Goal: Task Accomplishment & Management: Complete application form

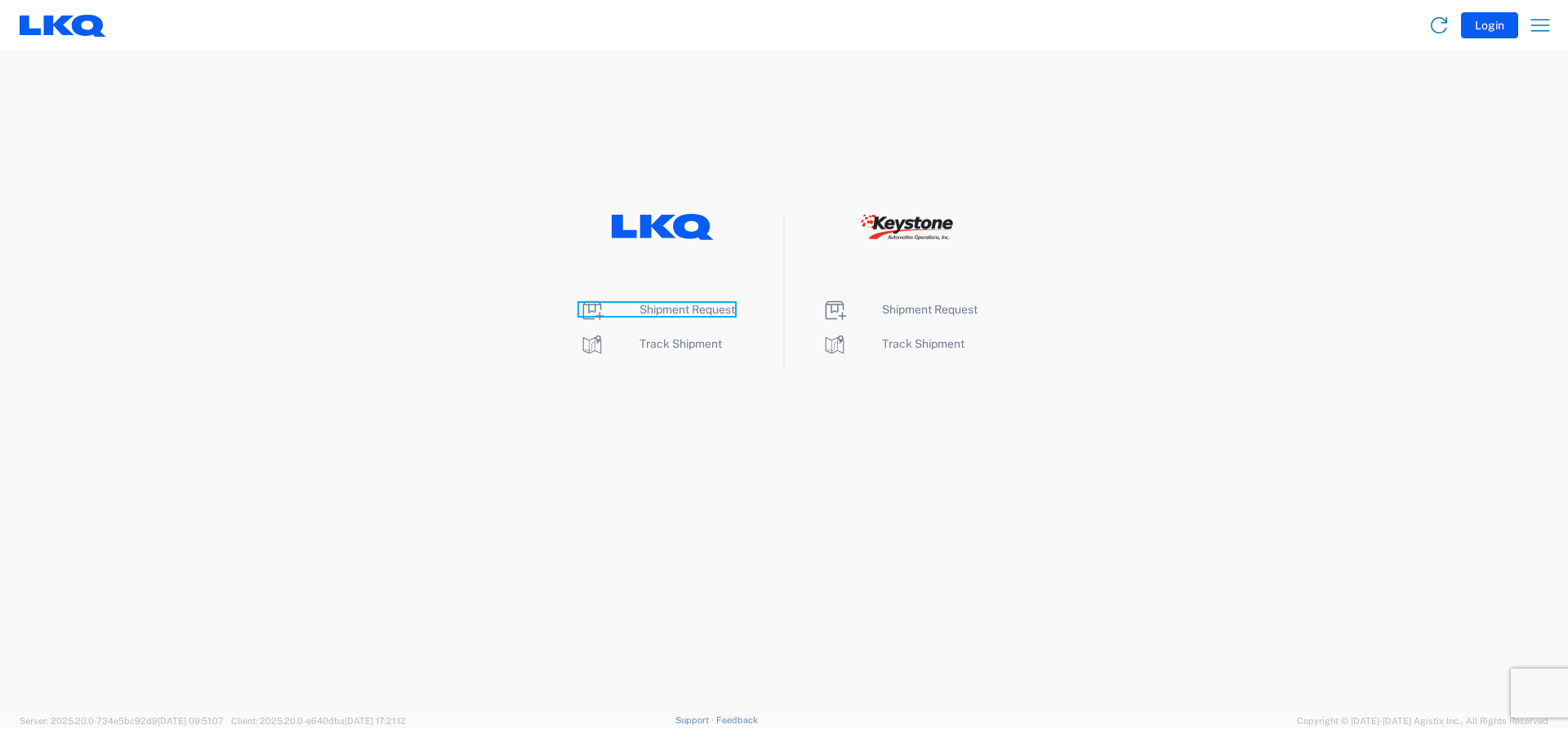
click at [651, 308] on span "Shipment Request" at bounding box center [687, 309] width 95 height 13
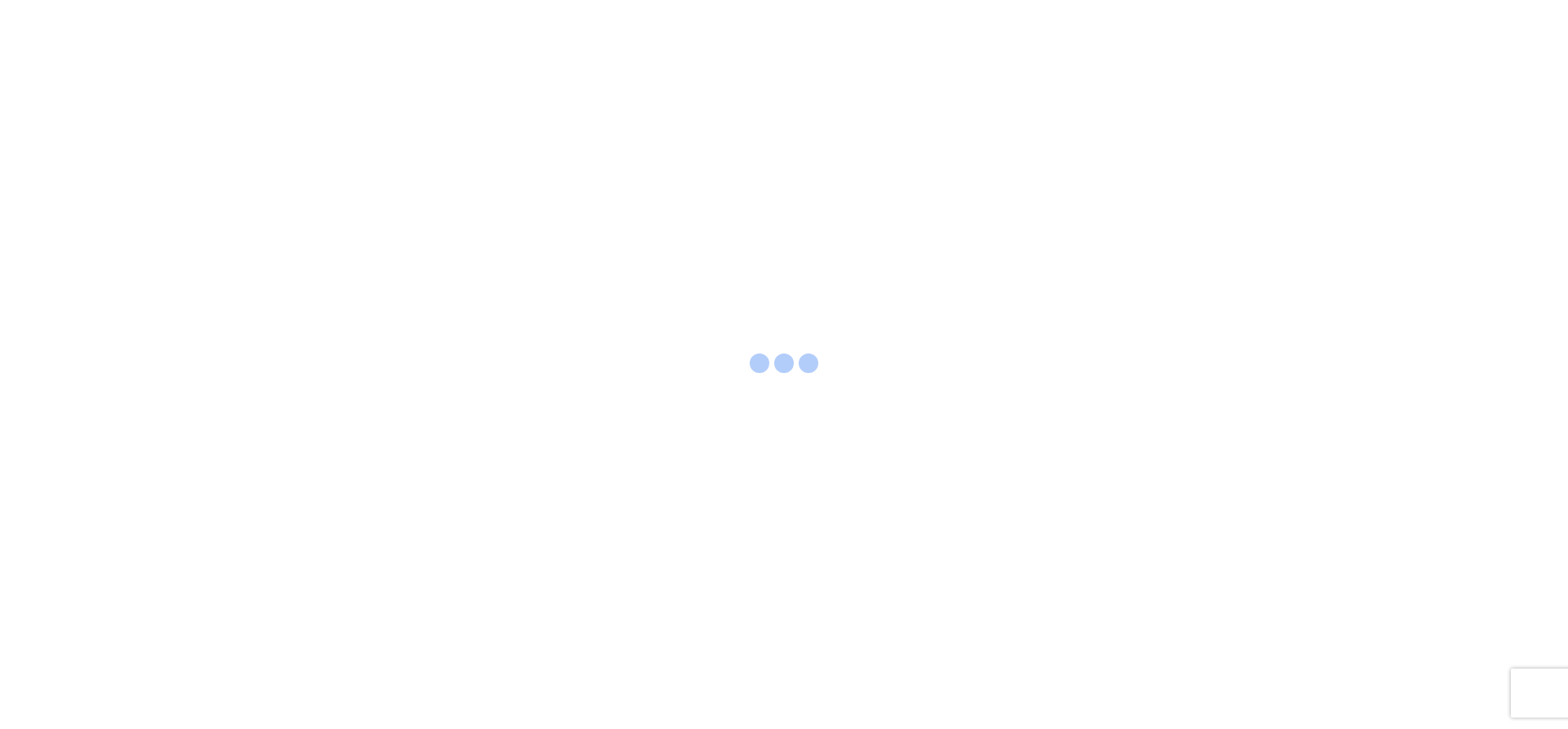
select select "FULL"
select select "LBS"
select select "IN"
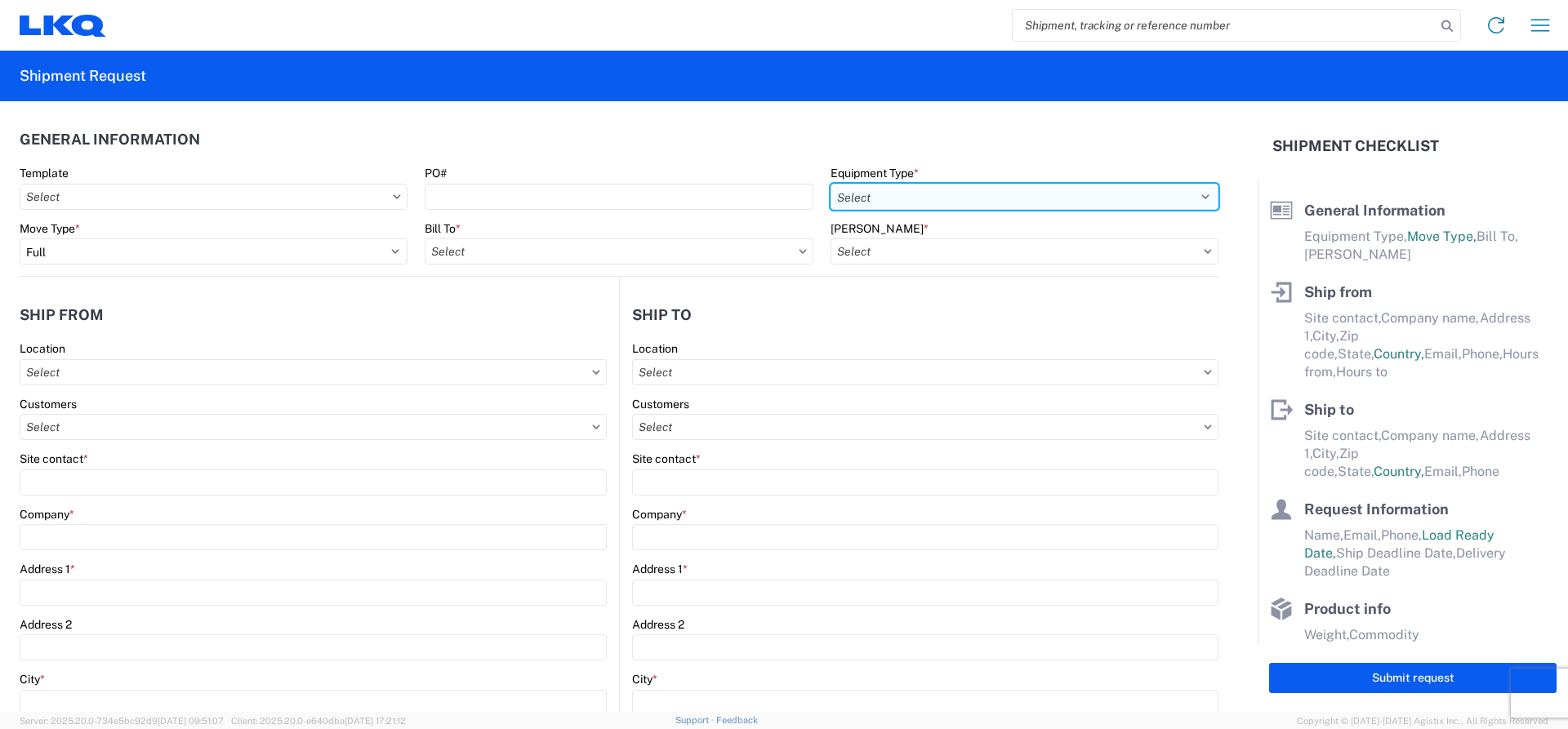
click at [886, 202] on select "Select 53’ Dry Van Flatbed Dropdeck (van) Lowboy (flatbed) Rail" at bounding box center [1025, 197] width 388 height 27
select select "STDV"
click at [831, 184] on select "Select 53’ Dry Van Flatbed Dropdeck (van) Lowboy (flatbed) Rail" at bounding box center [1025, 197] width 388 height 27
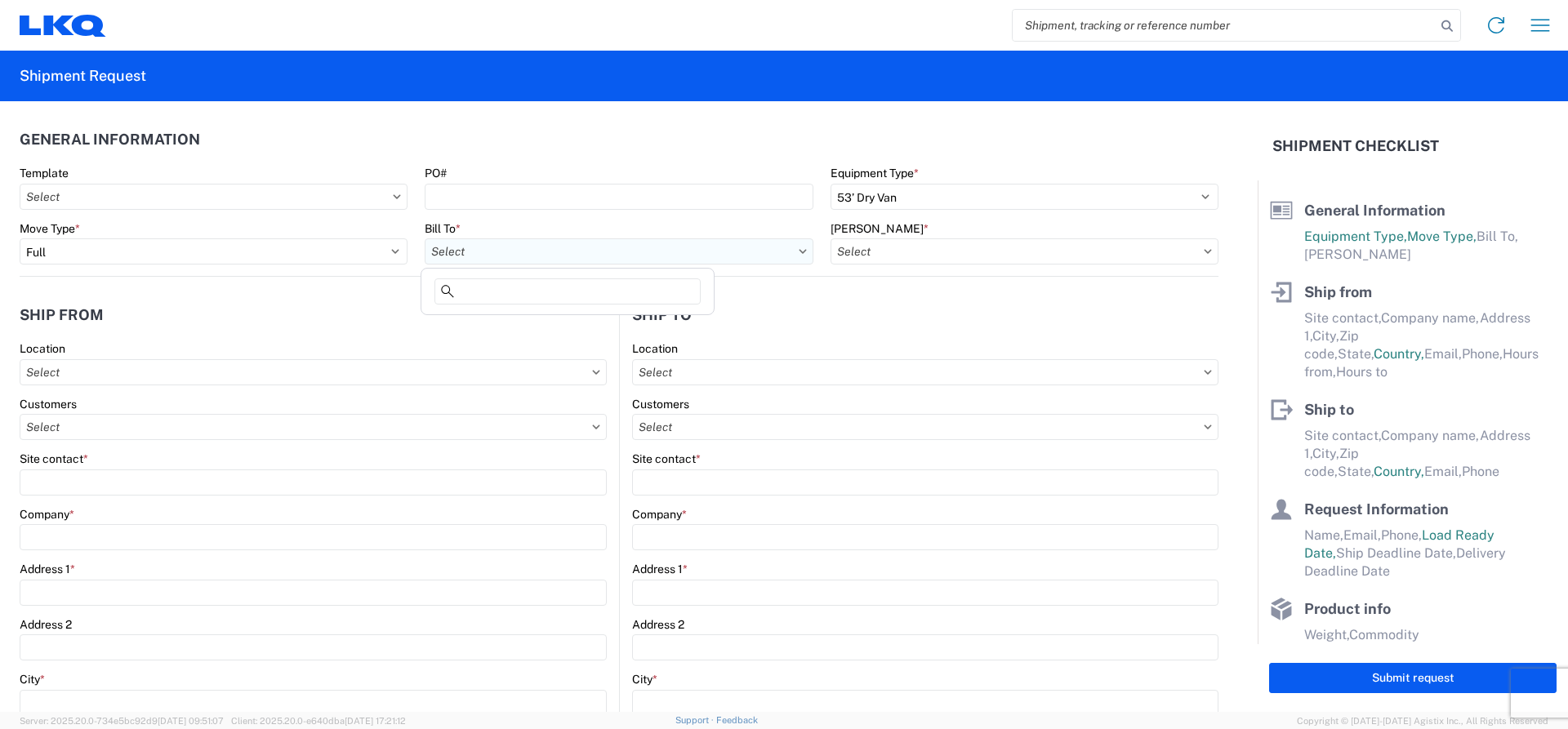
click at [491, 247] on input "text" at bounding box center [618, 252] width 388 height 27
type input "1882"
click at [450, 328] on div "1882 - North American ATK Corporation" at bounding box center [567, 324] width 285 height 27
type input "1882 - North American ATK Corporation"
click at [868, 248] on input "text" at bounding box center [1025, 252] width 388 height 27
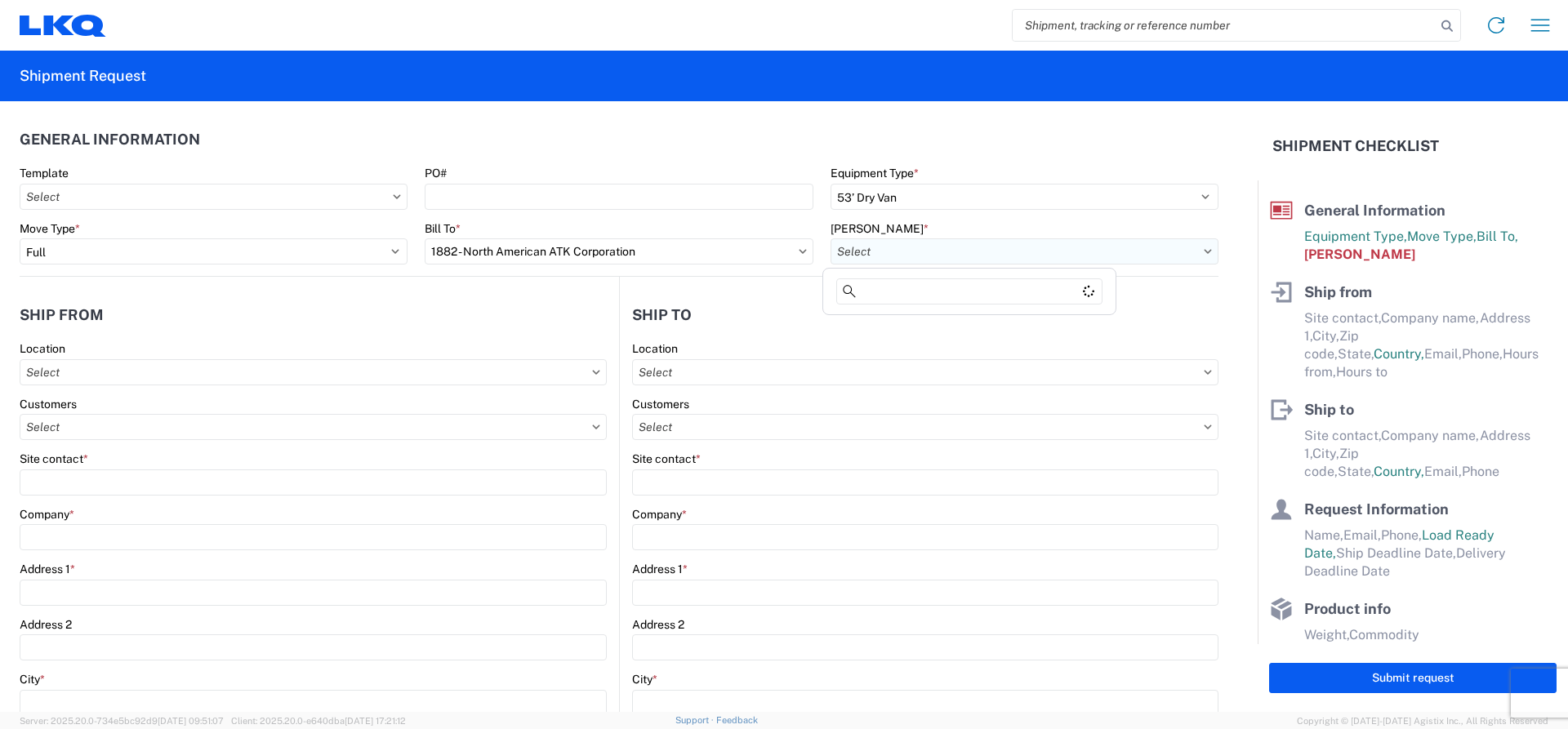
click at [868, 248] on input "text" at bounding box center [1025, 252] width 388 height 27
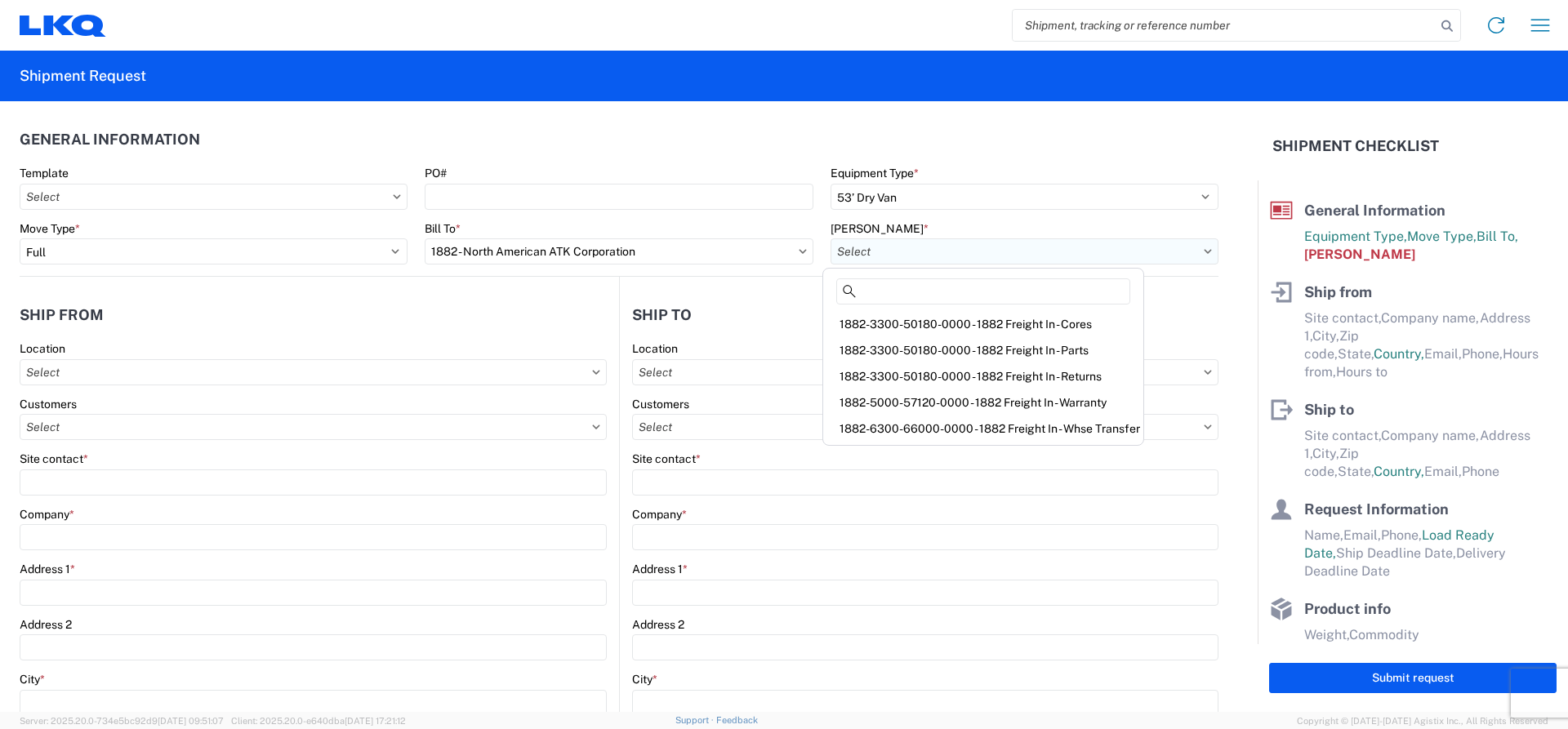
click at [868, 248] on input "text" at bounding box center [1025, 252] width 388 height 27
click at [907, 430] on div "1882-6300-66000-0000 - 1882 Freight In - Whse Transfer" at bounding box center [983, 428] width 314 height 27
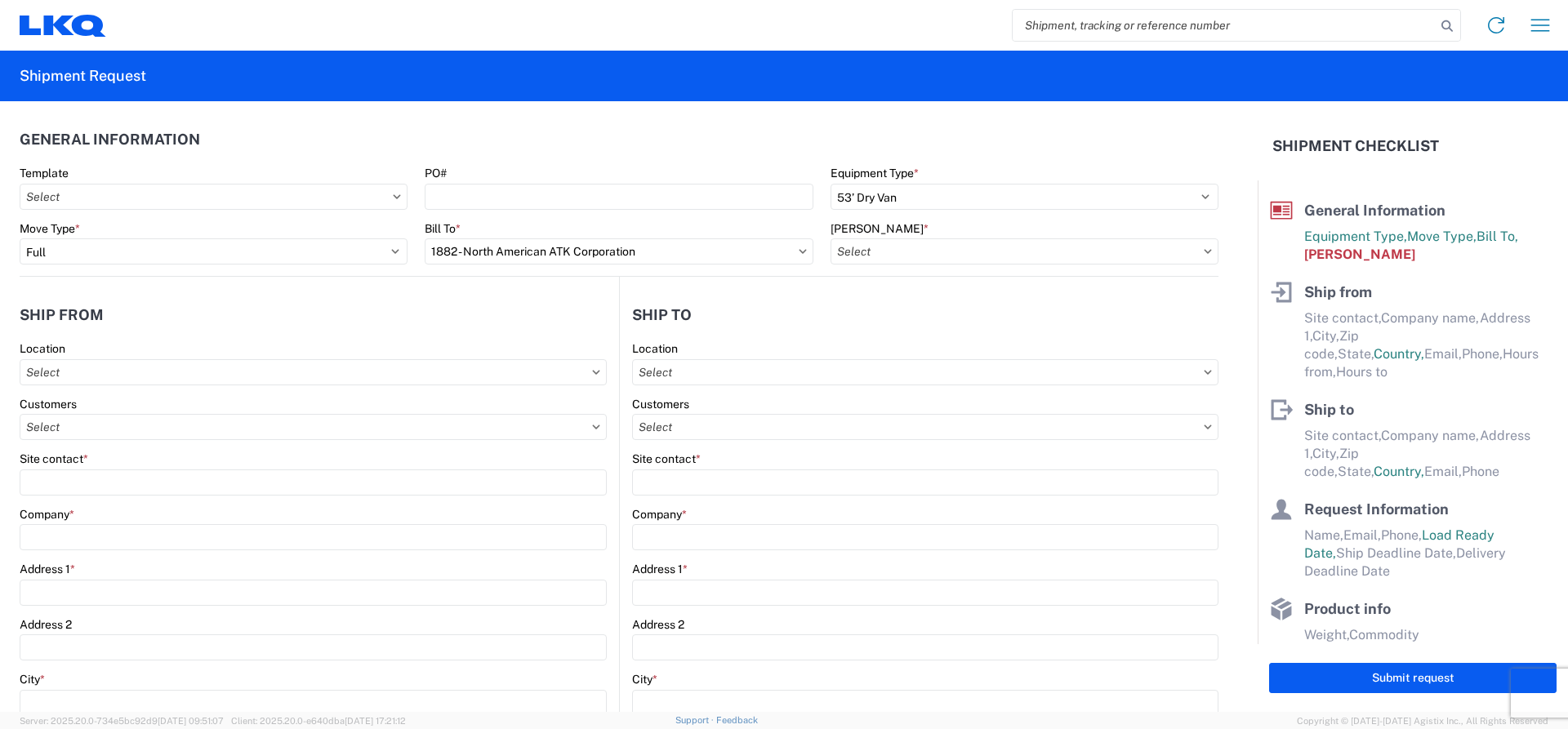
type input "1882-6300-66000-0000 - 1882 Freight In - Whse Transfer"
drag, startPoint x: 165, startPoint y: 376, endPoint x: 166, endPoint y: 369, distance: 7.1
click at [165, 375] on input "text" at bounding box center [313, 372] width 587 height 27
type input "1882"
click at [124, 445] on div "1882 - North American ATK Corporation" at bounding box center [166, 445] width 285 height 27
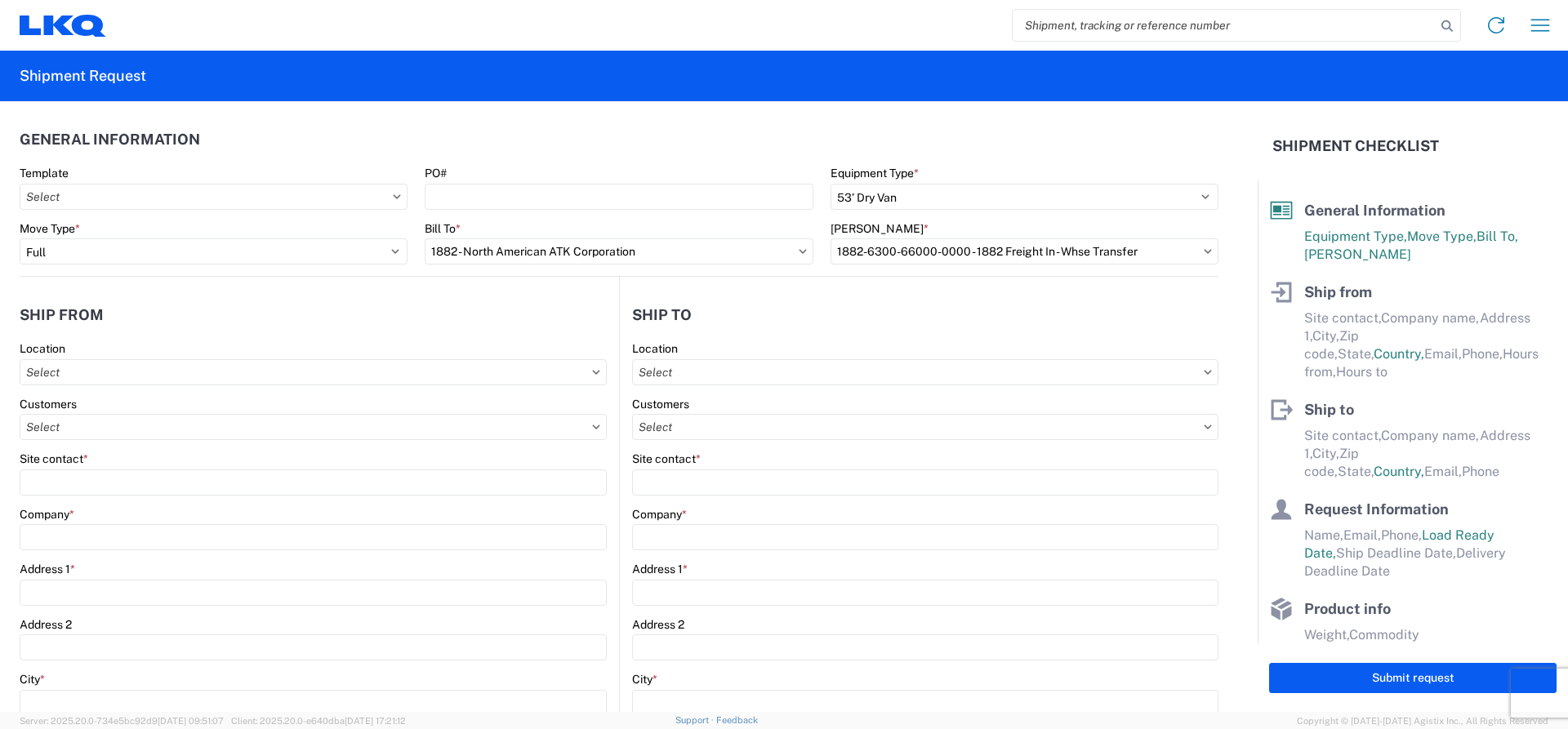
type input "1882 - North American ATK Corporation"
type input "LKQ Corporation"
type input "[STREET_ADDRESS]"
type input "[GEOGRAPHIC_DATA]"
type input "75050"
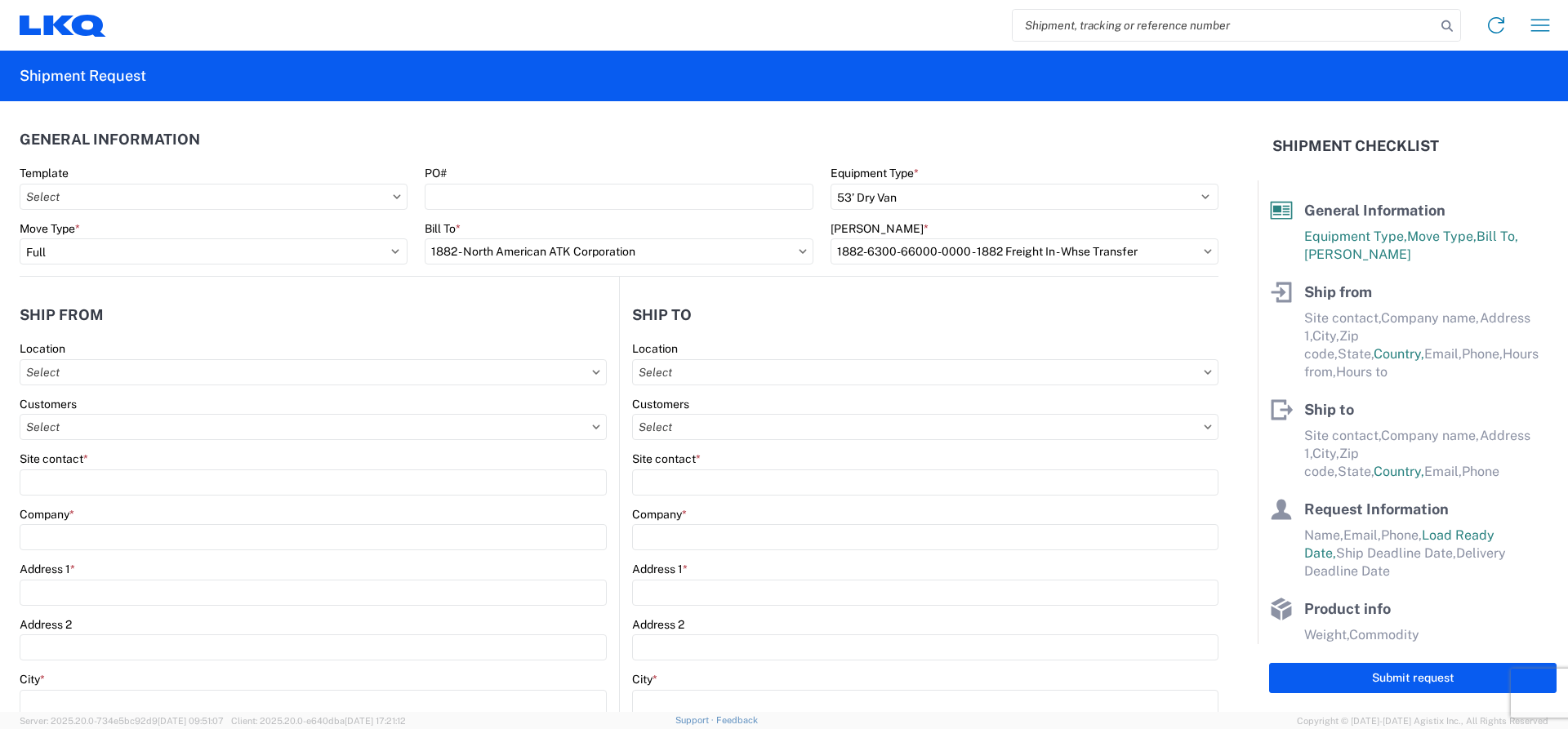
select select "[GEOGRAPHIC_DATA]"
select select "US"
type input "[PHONE_NUMBER]"
type input "07:00"
type input "17:00"
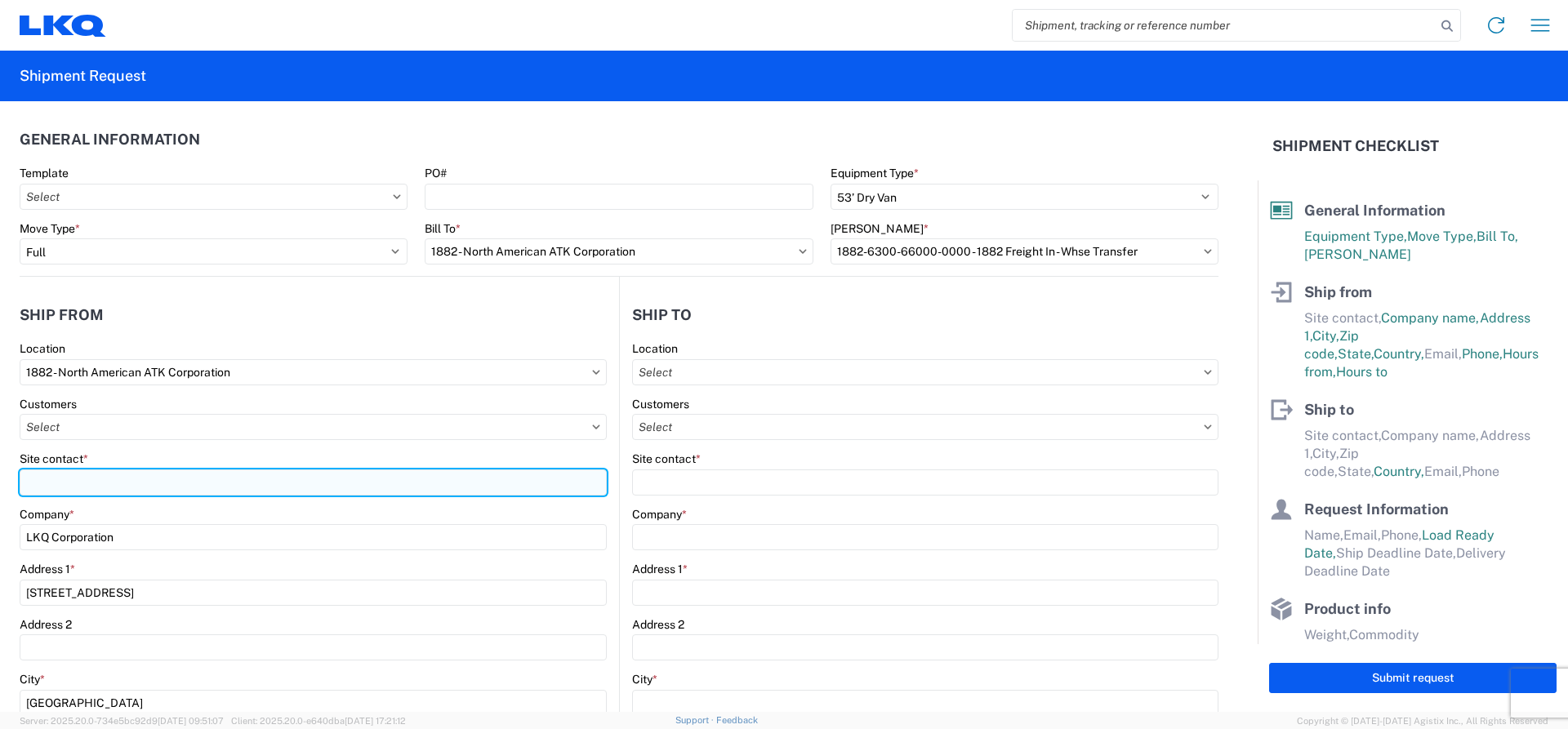
click at [87, 487] on input "Site contact *" at bounding box center [313, 482] width 587 height 27
type input "[PERSON_NAME]"
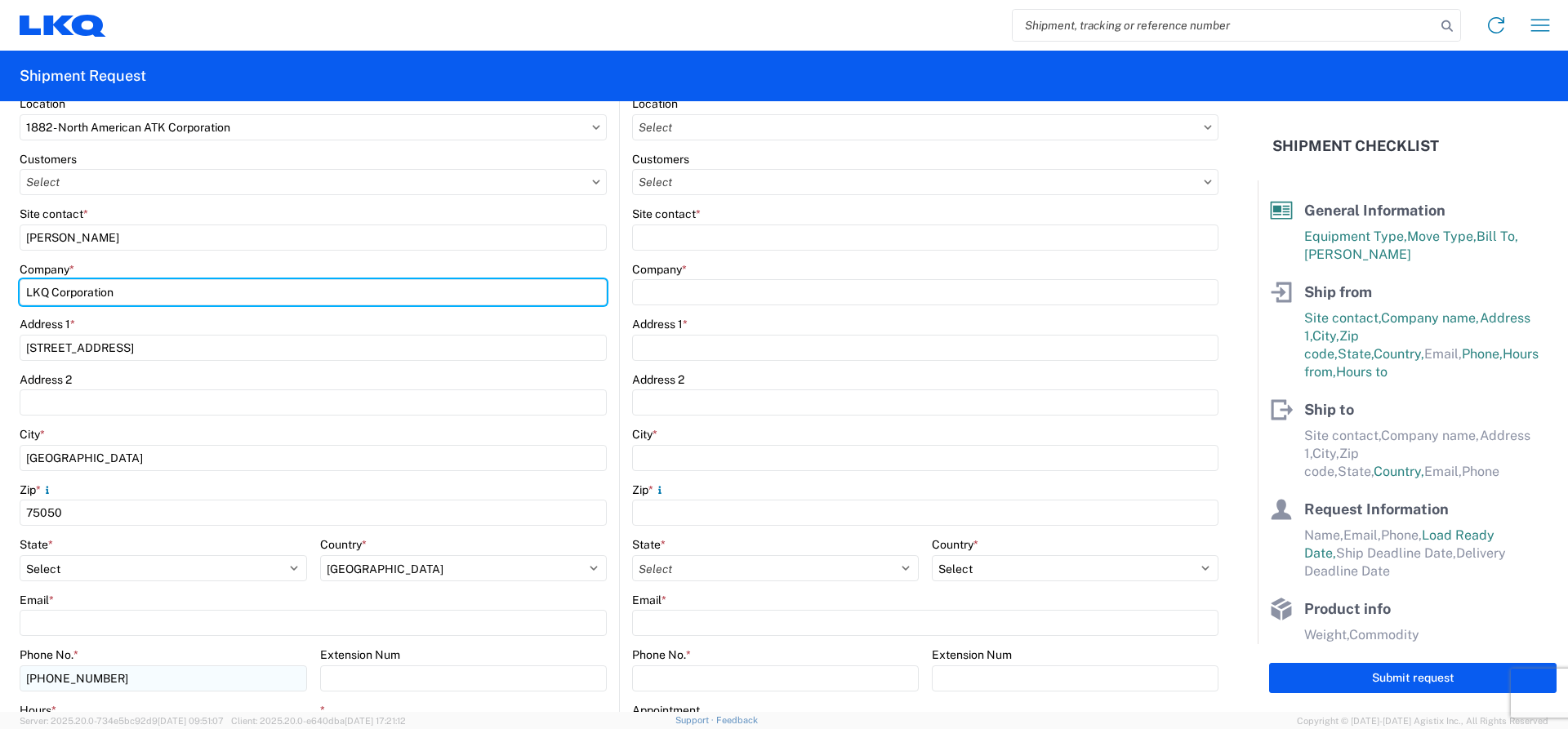
scroll to position [327, 0]
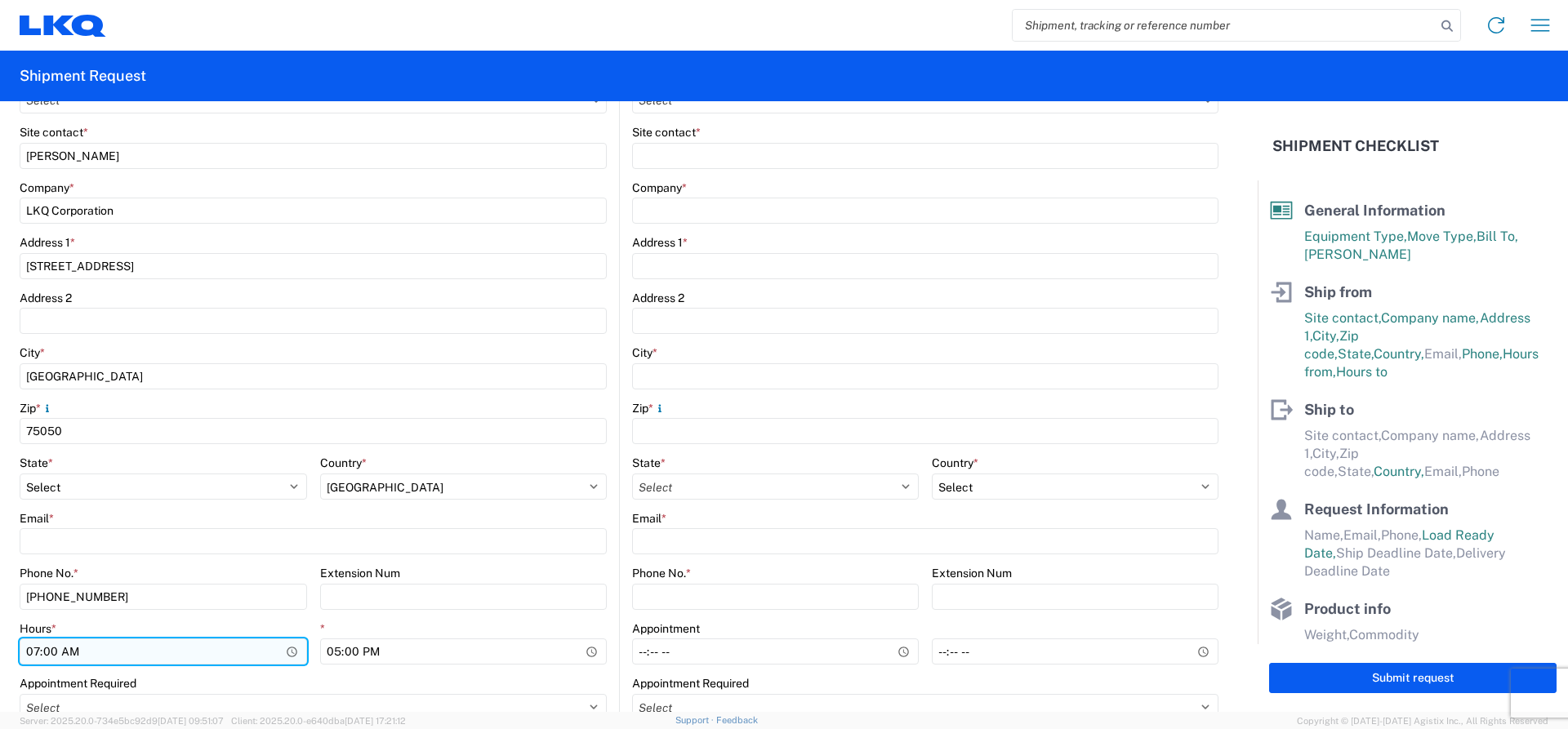
click at [40, 650] on input "07:00" at bounding box center [163, 651] width 287 height 27
type input "13:00"
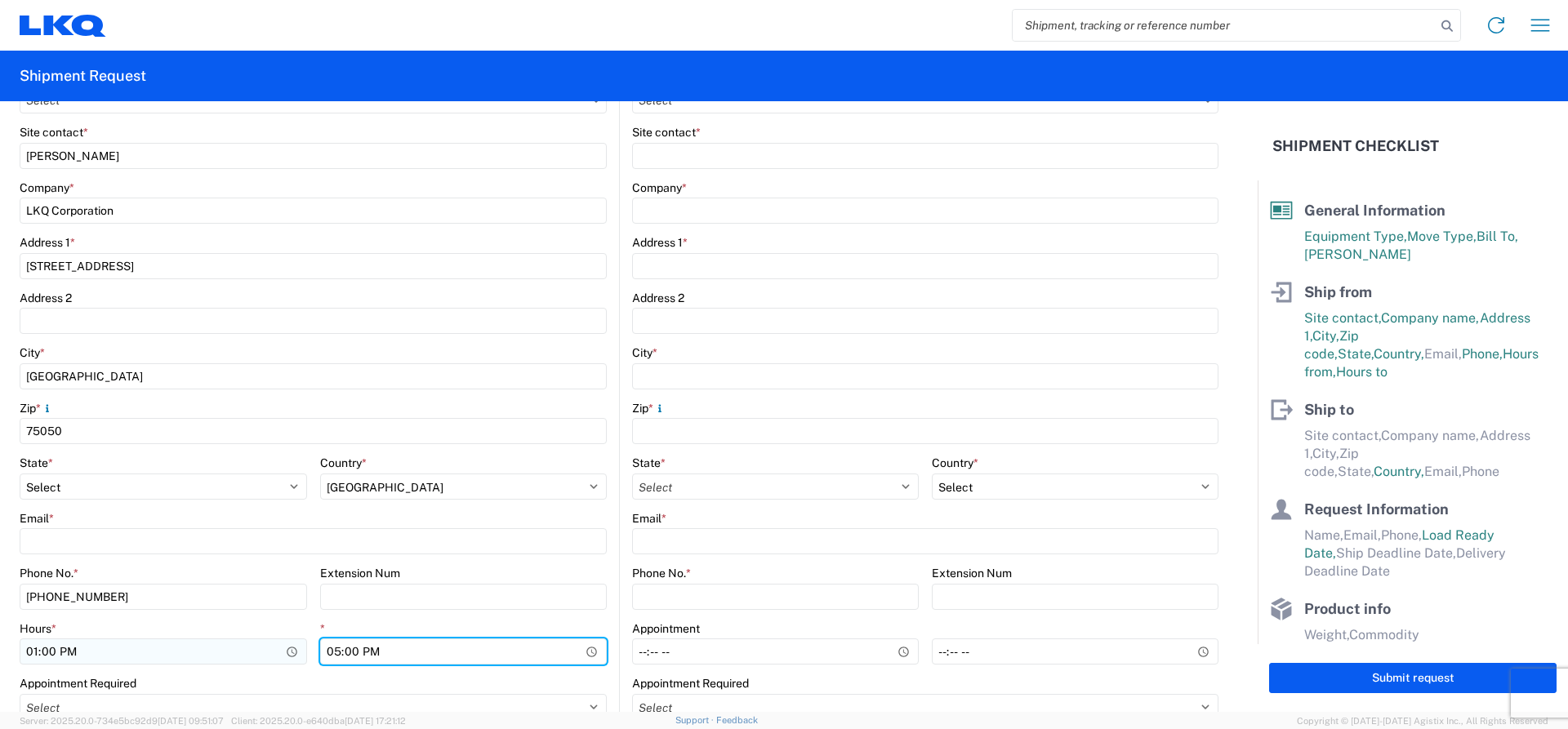
type input "15:00"
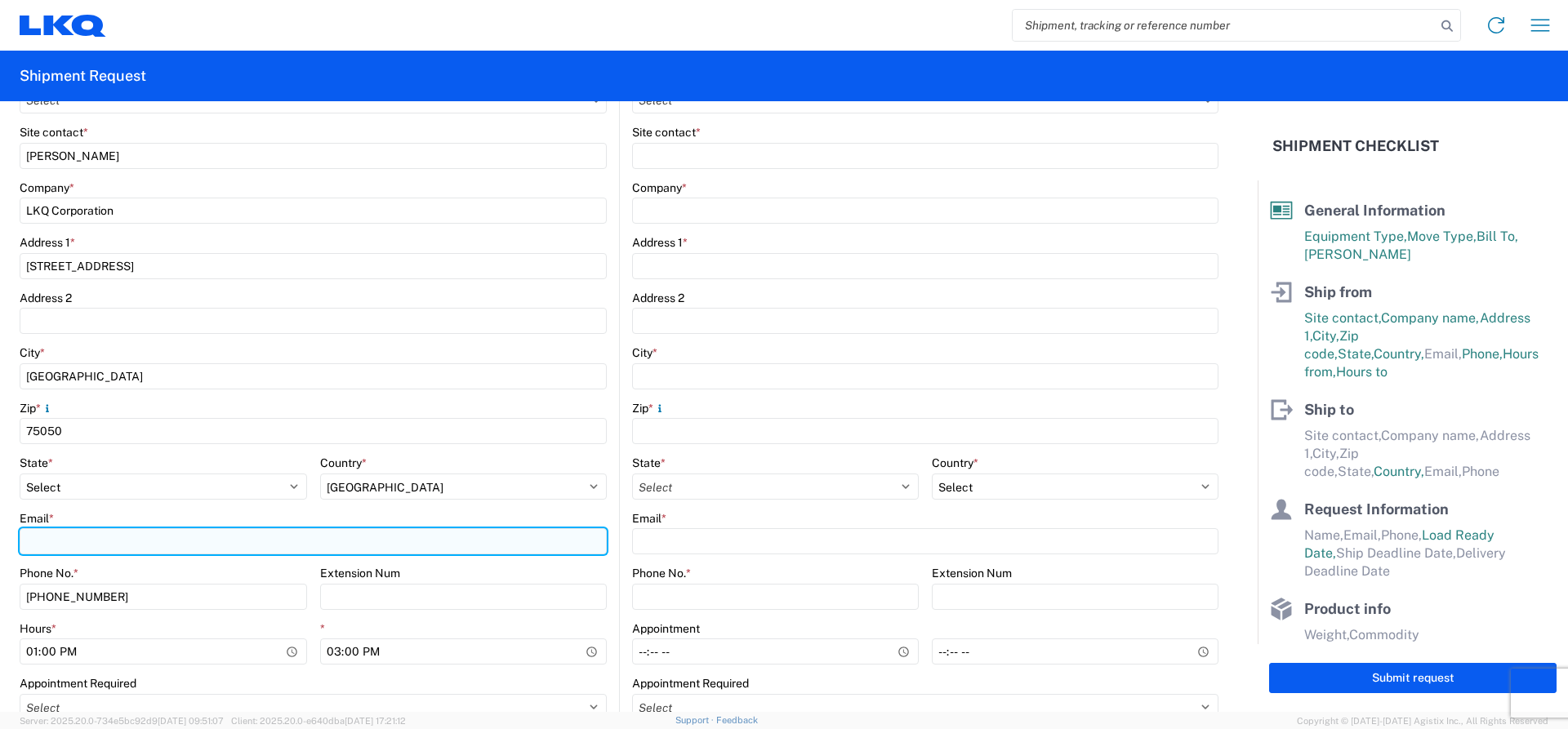
click at [91, 541] on input "Email *" at bounding box center [313, 541] width 587 height 27
type input "[EMAIL_ADDRESS][DOMAIN_NAME]"
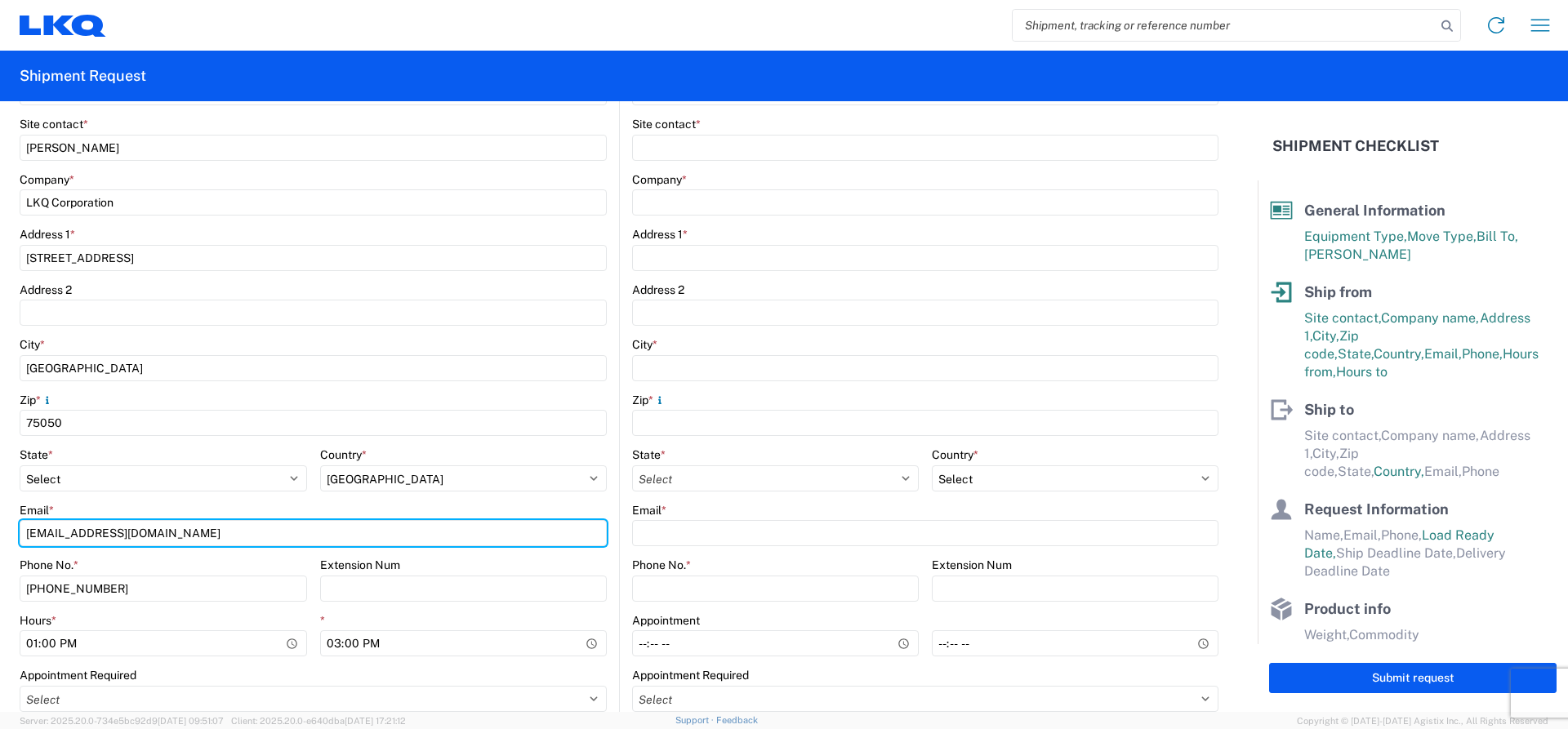
scroll to position [81, 0]
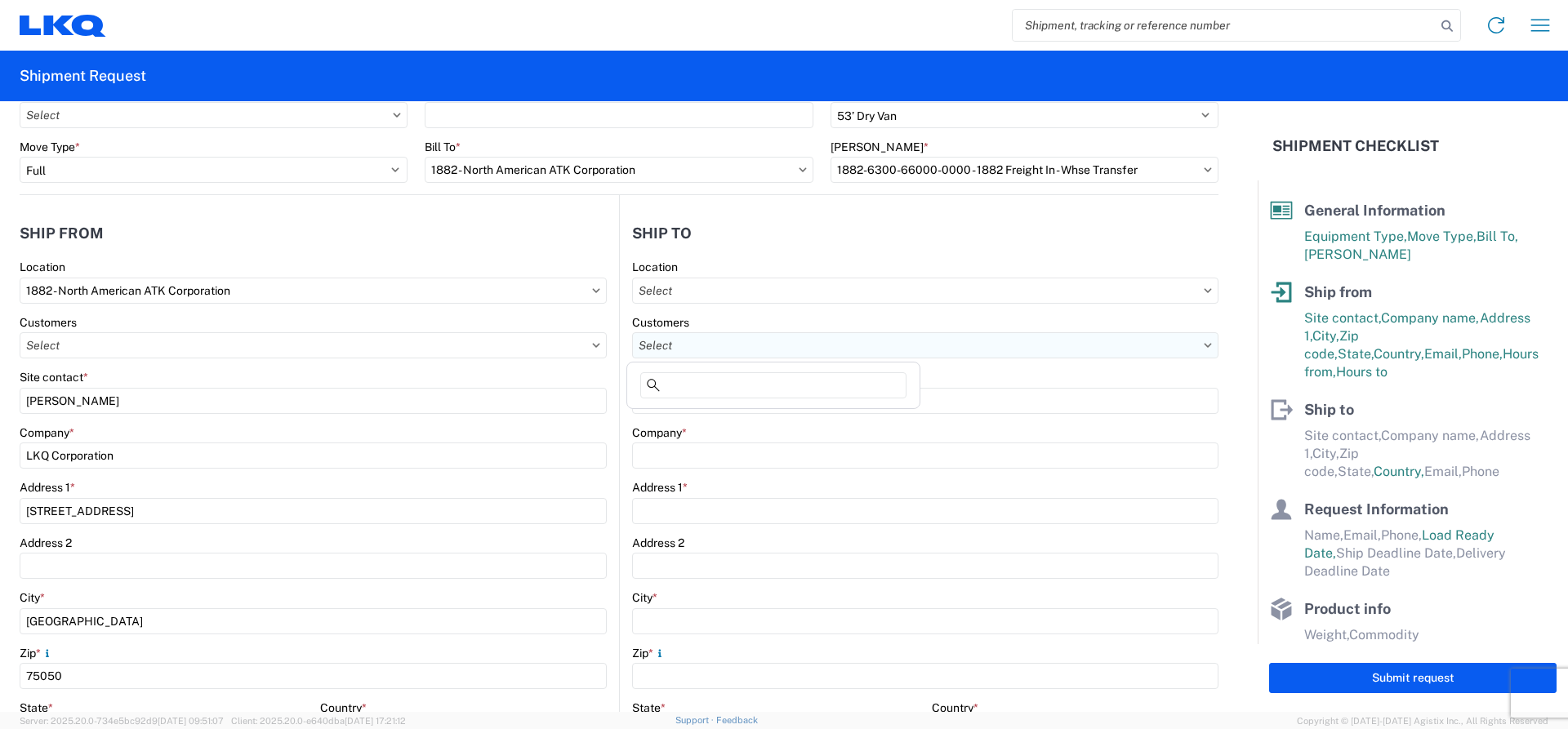
click at [679, 343] on input "text" at bounding box center [925, 345] width 586 height 27
type input "o"
type input "OZARK AUTOMOTIVE MVL"
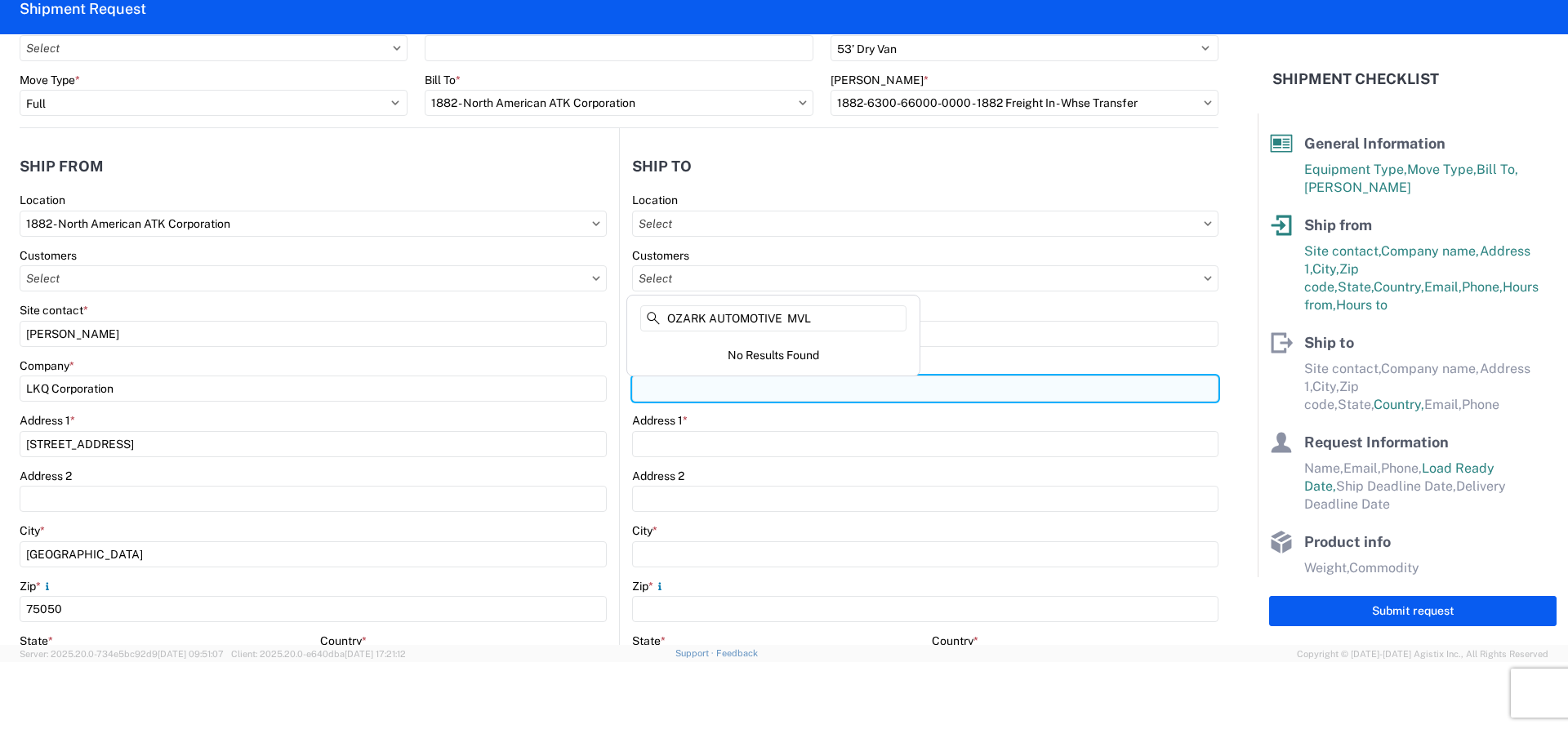
click at [684, 397] on input "Company *" at bounding box center [925, 389] width 586 height 27
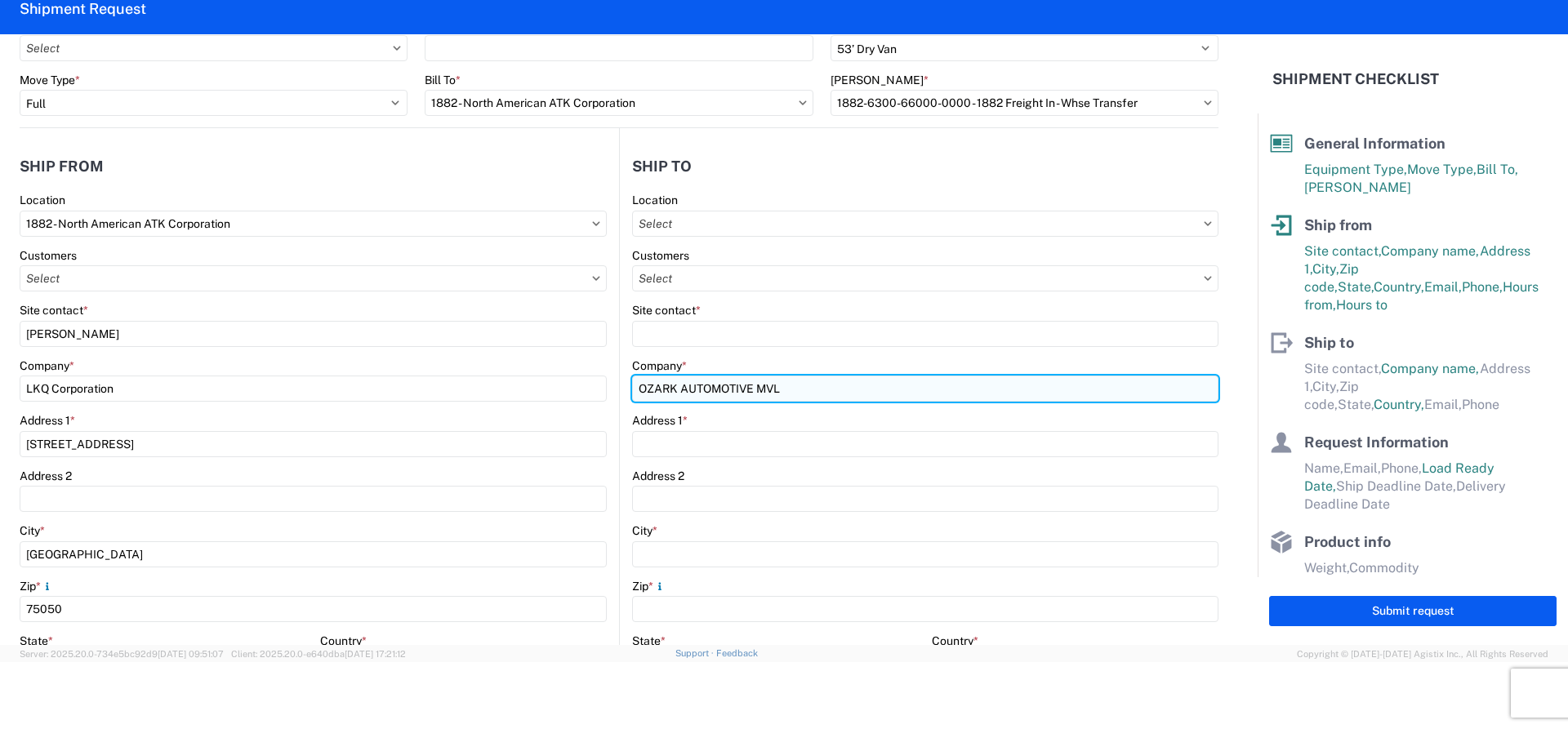
type input "OZARK AUTOMOTIVE MVL"
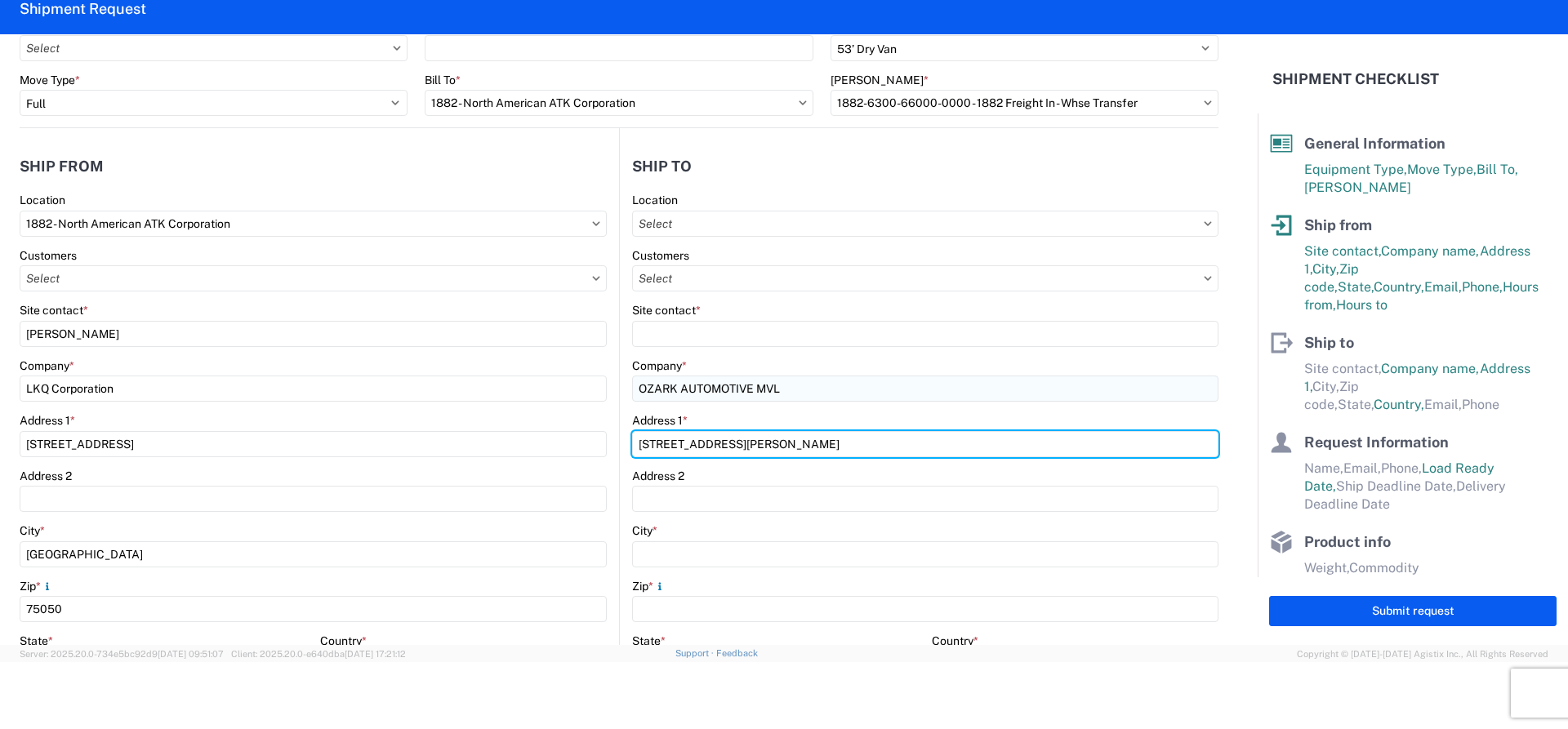
type input "[STREET_ADDRESS][PERSON_NAME]"
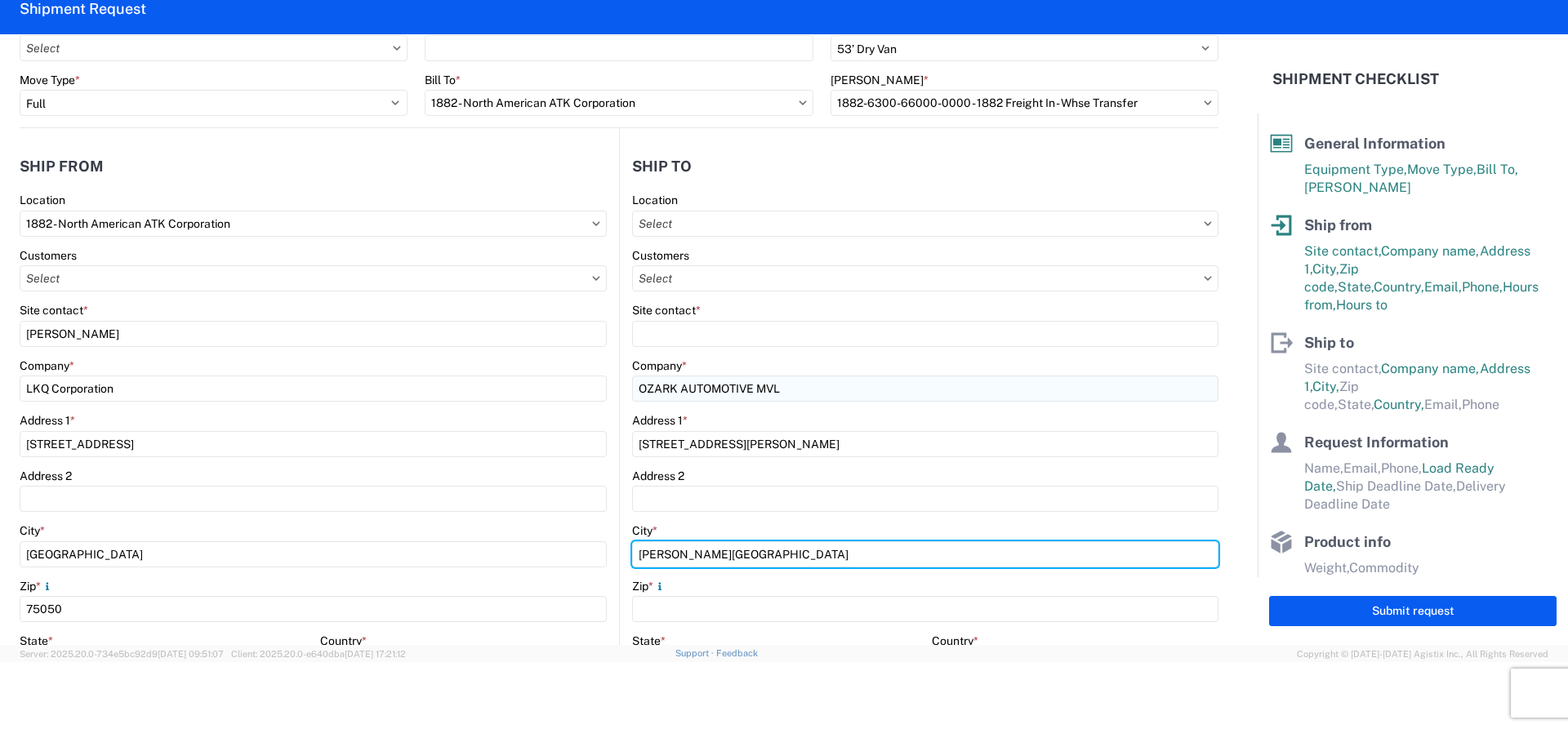
type input "[PERSON_NAME][GEOGRAPHIC_DATA]"
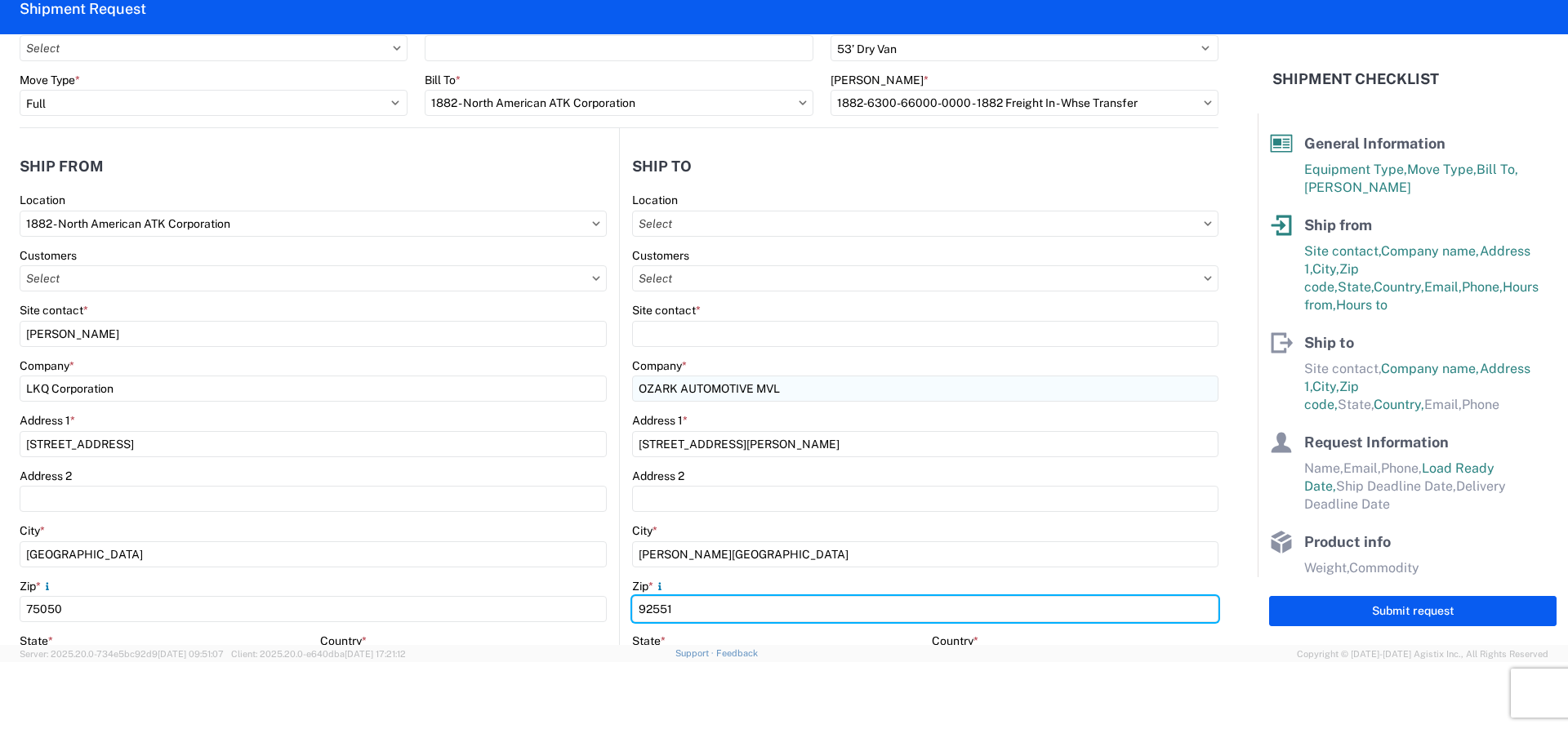
type input "92551"
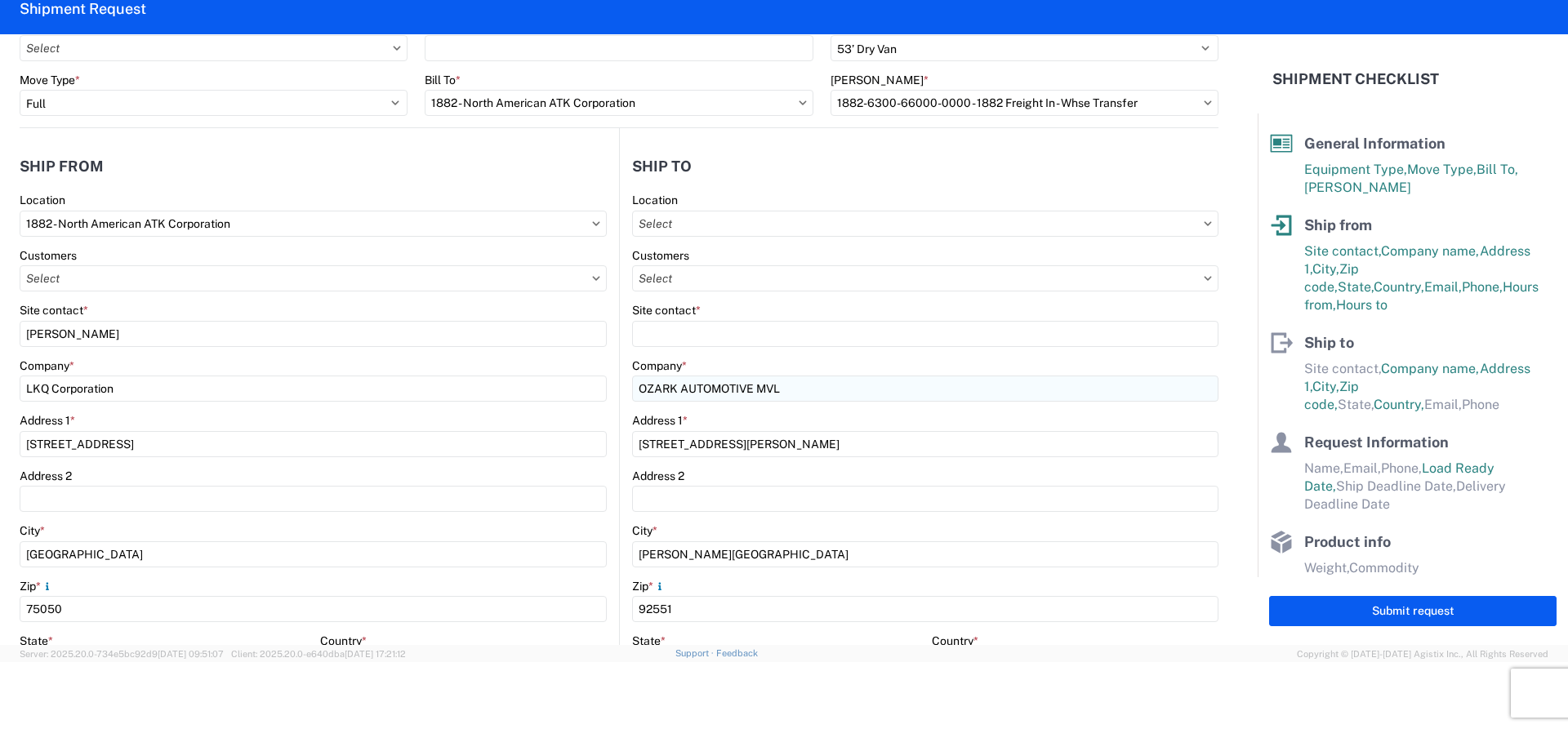
scroll to position [407, 0]
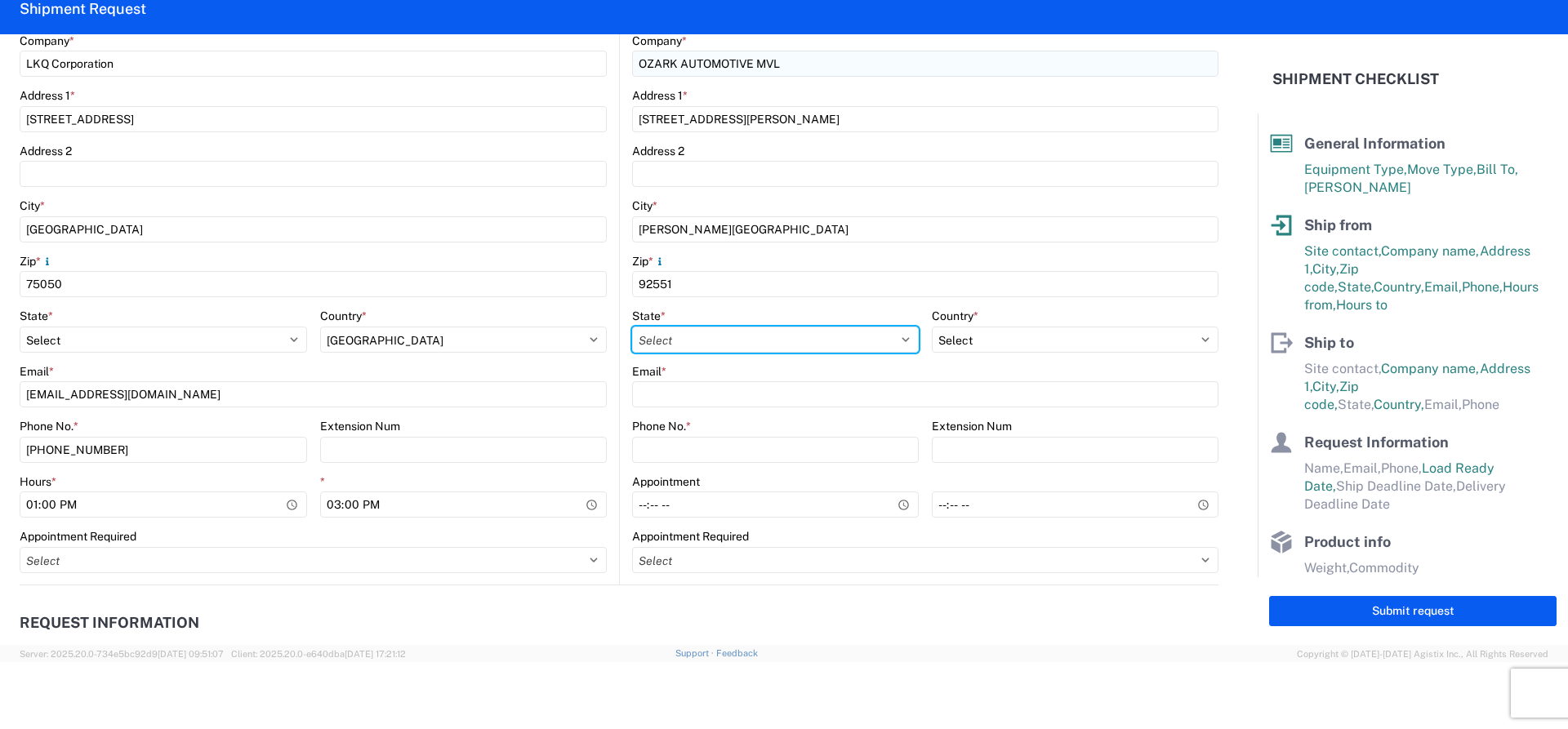
select select "CA"
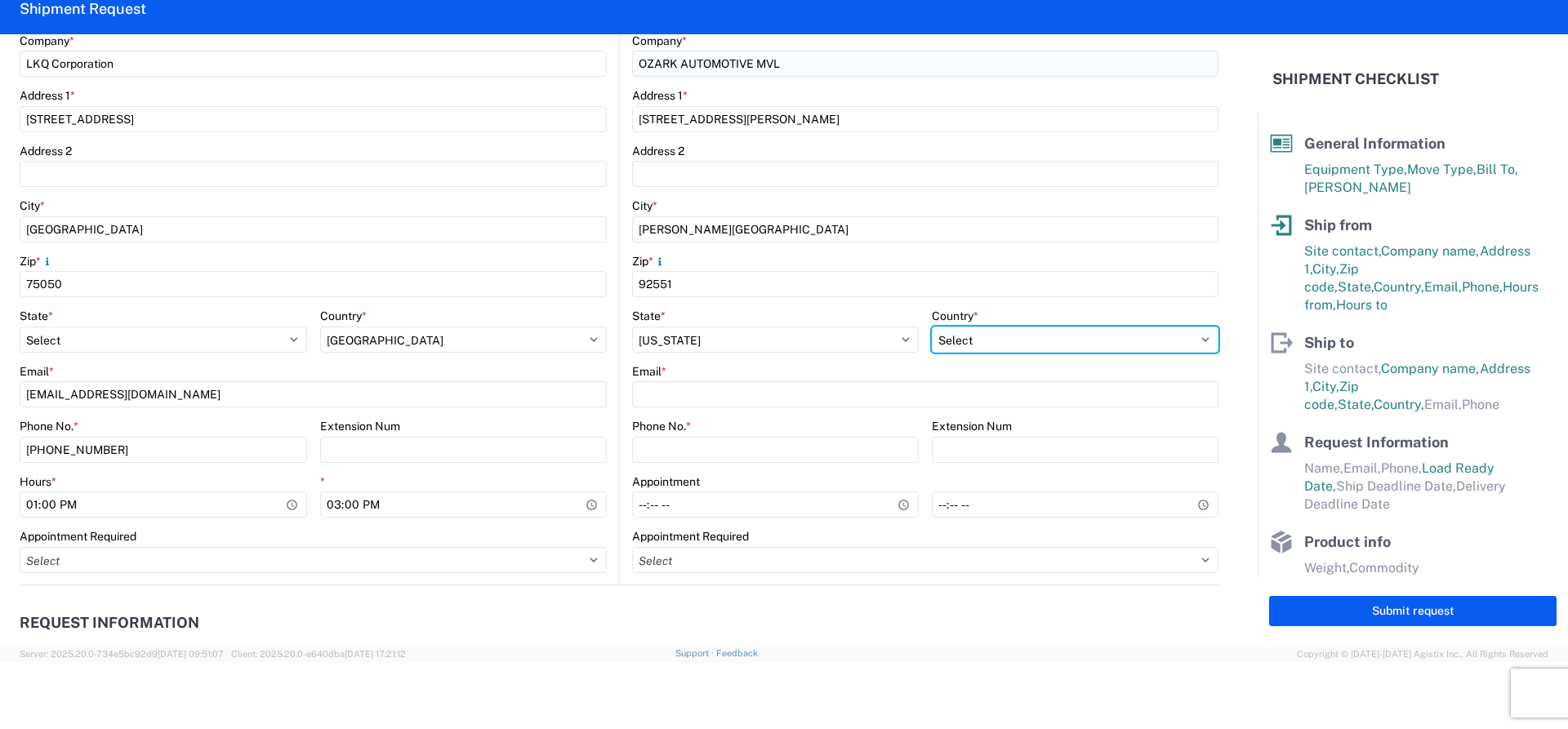
select select "US"
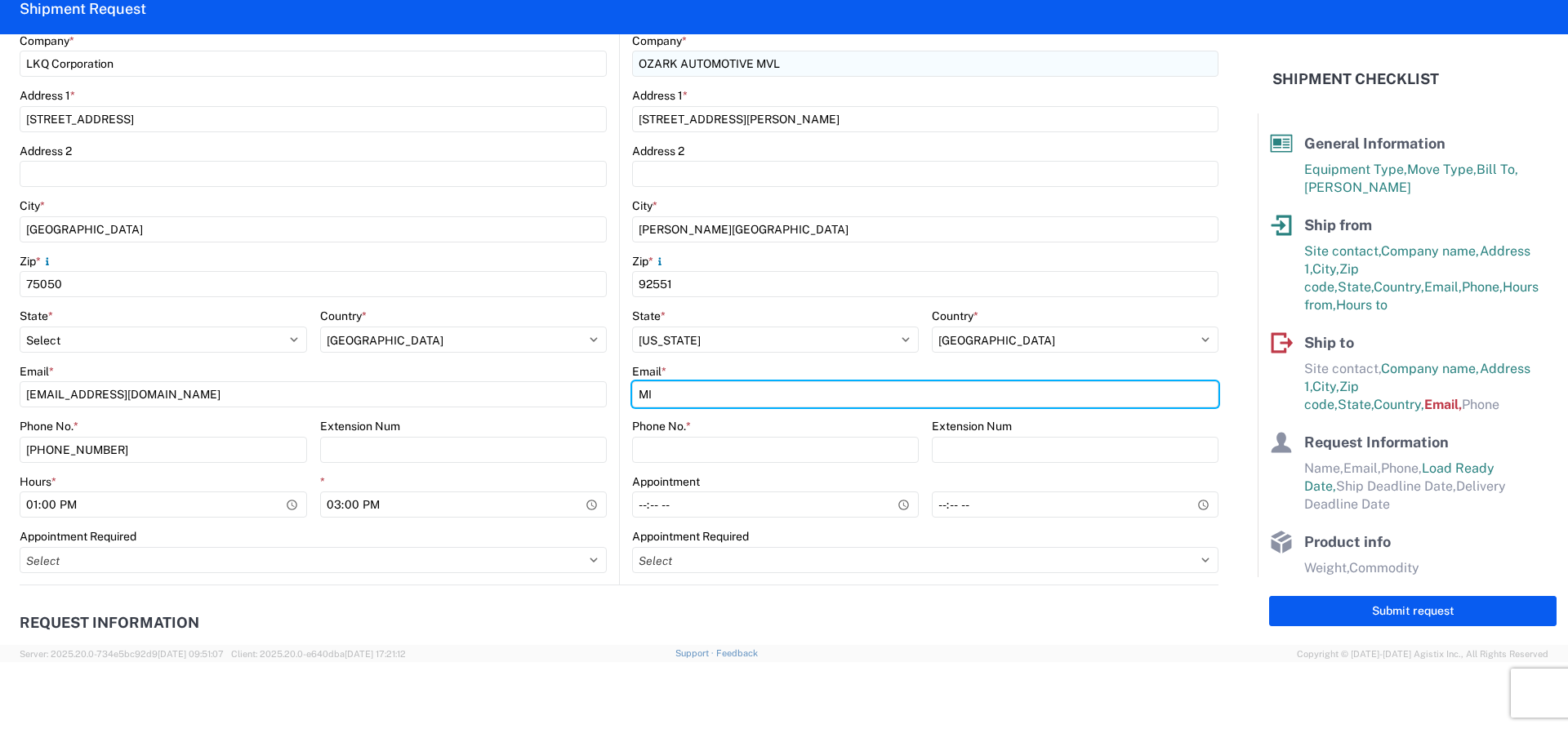
type input "M"
type input "[EMAIL_ADDRESS][DOMAIN_NAME]"
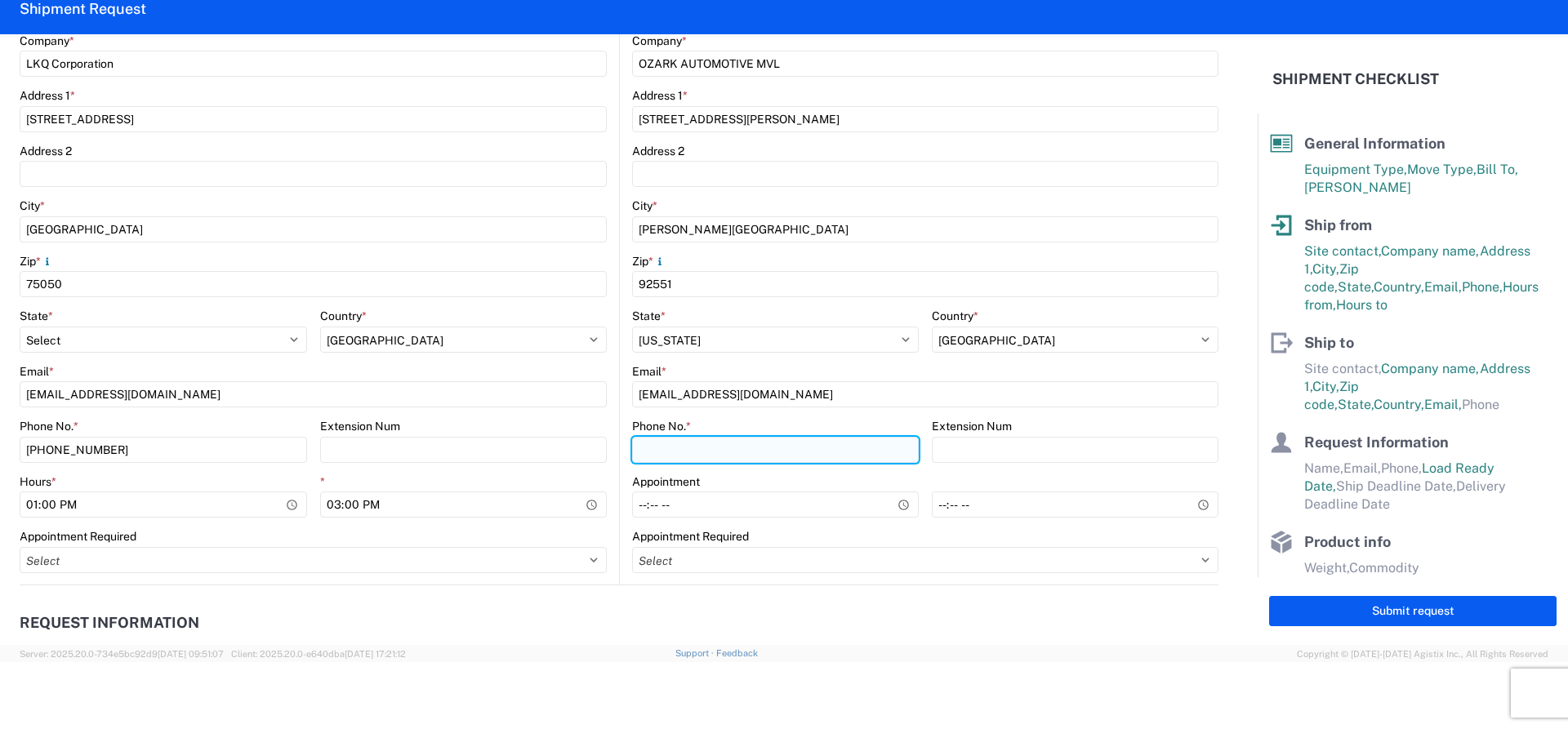
click at [726, 444] on input "Phone No. *" at bounding box center [775, 450] width 286 height 27
type input "[PHONE_NUMBER]"
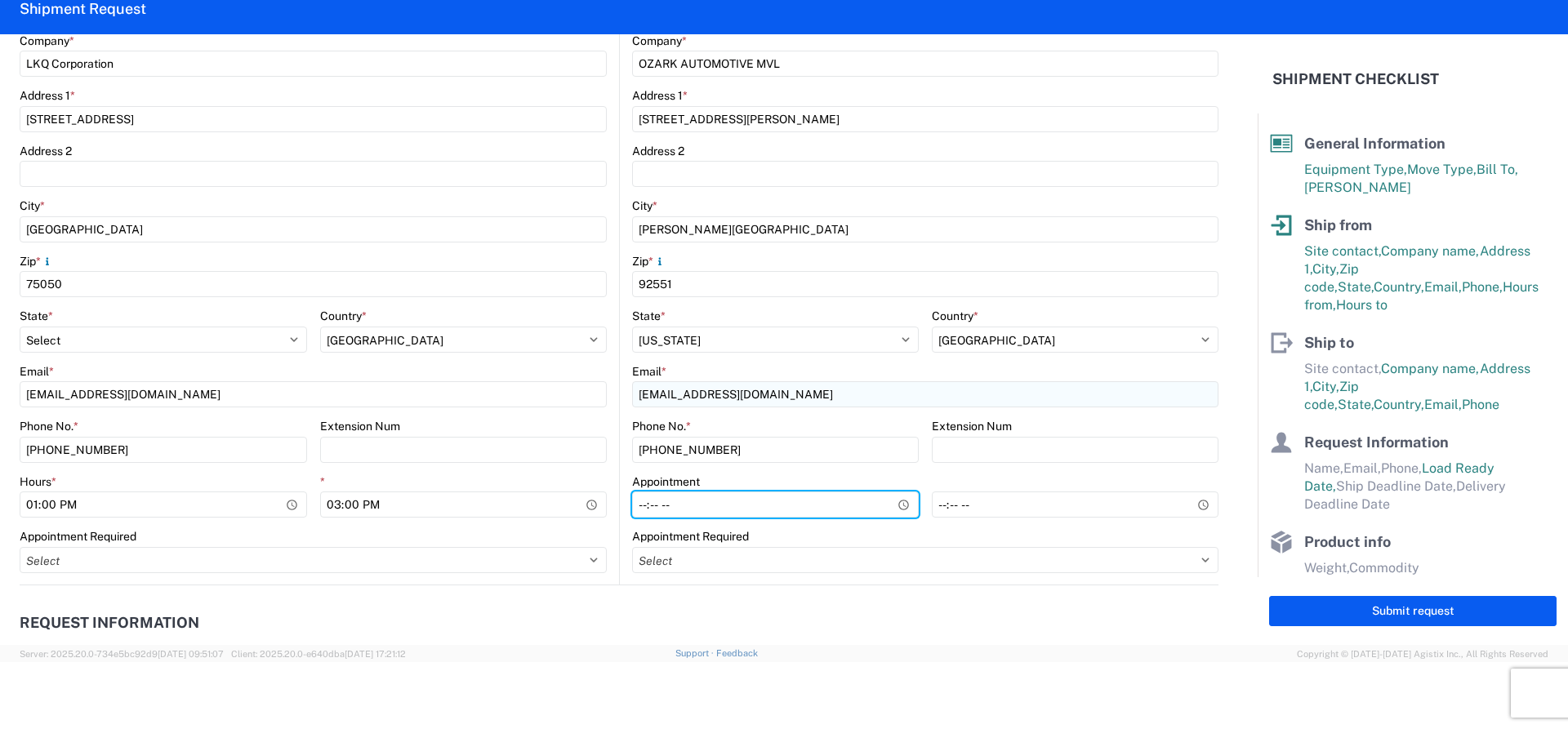
type input "09:00"
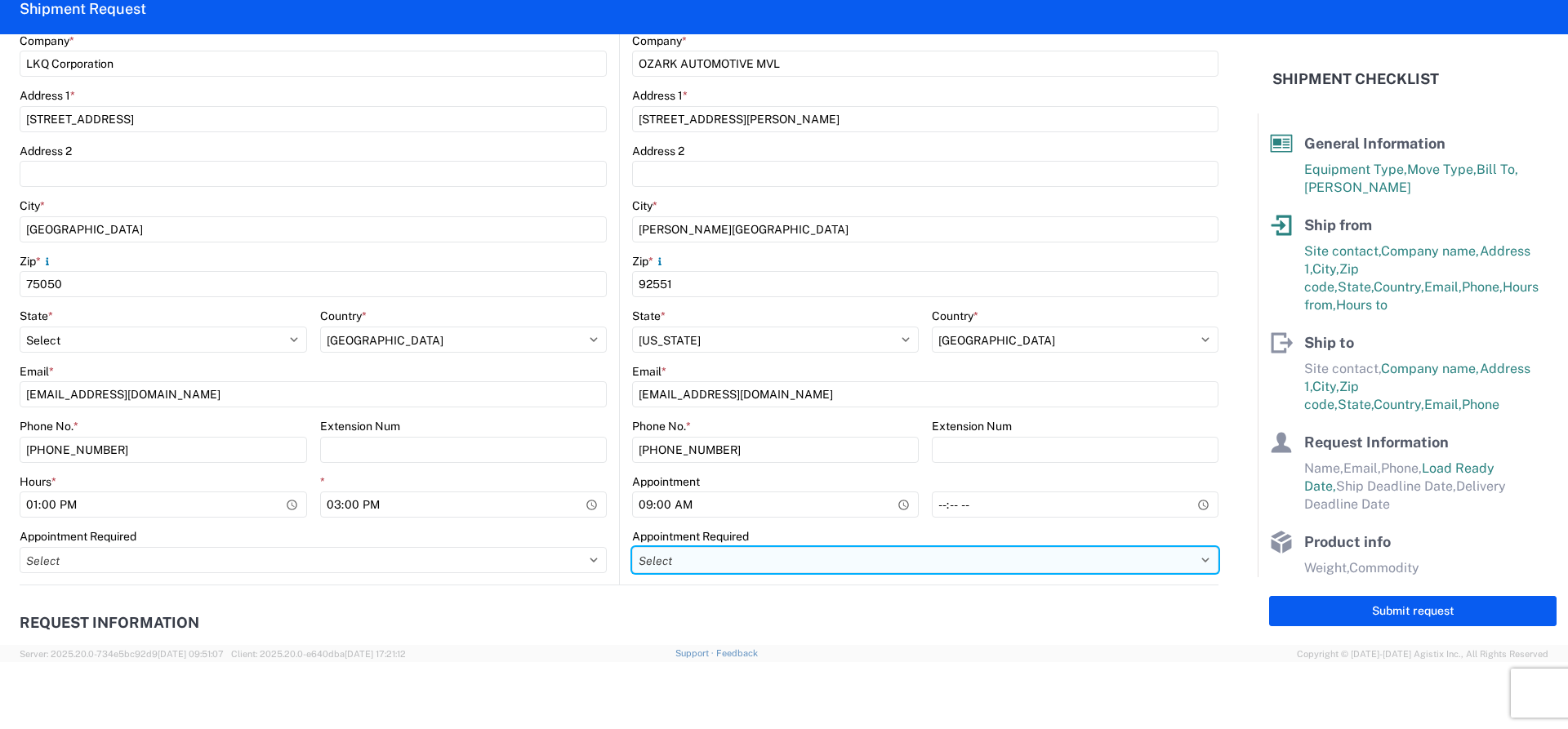
drag, startPoint x: 779, startPoint y: 552, endPoint x: 768, endPoint y: 554, distance: 11.2
click at [774, 552] on select "Select Appt Required Appt Not Required Appt - First available" at bounding box center [925, 560] width 586 height 27
select select "apptRequired"
click at [632, 547] on select "Select Appt Required Appt Not Required Appt - First available" at bounding box center [925, 560] width 586 height 27
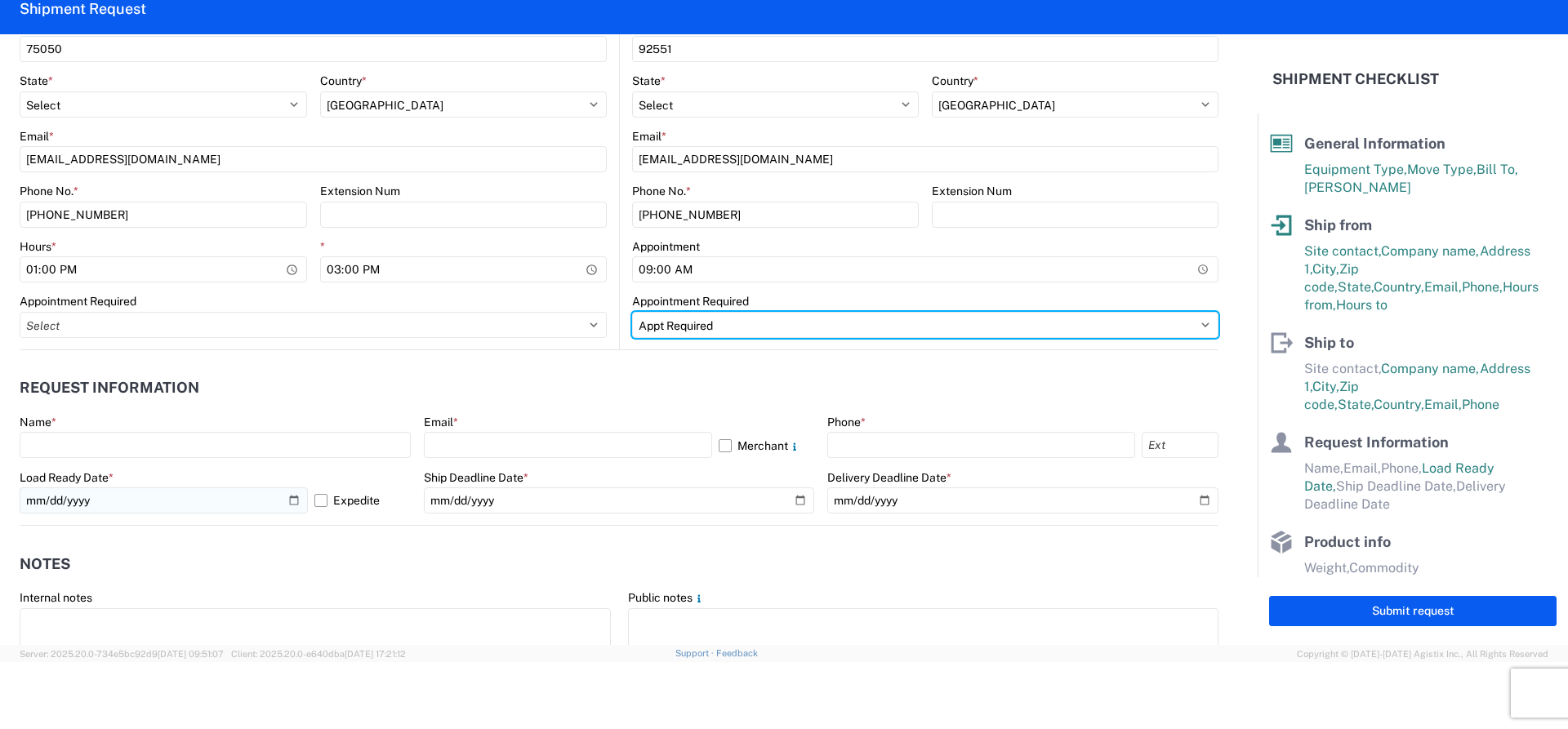
scroll to position [651, 0]
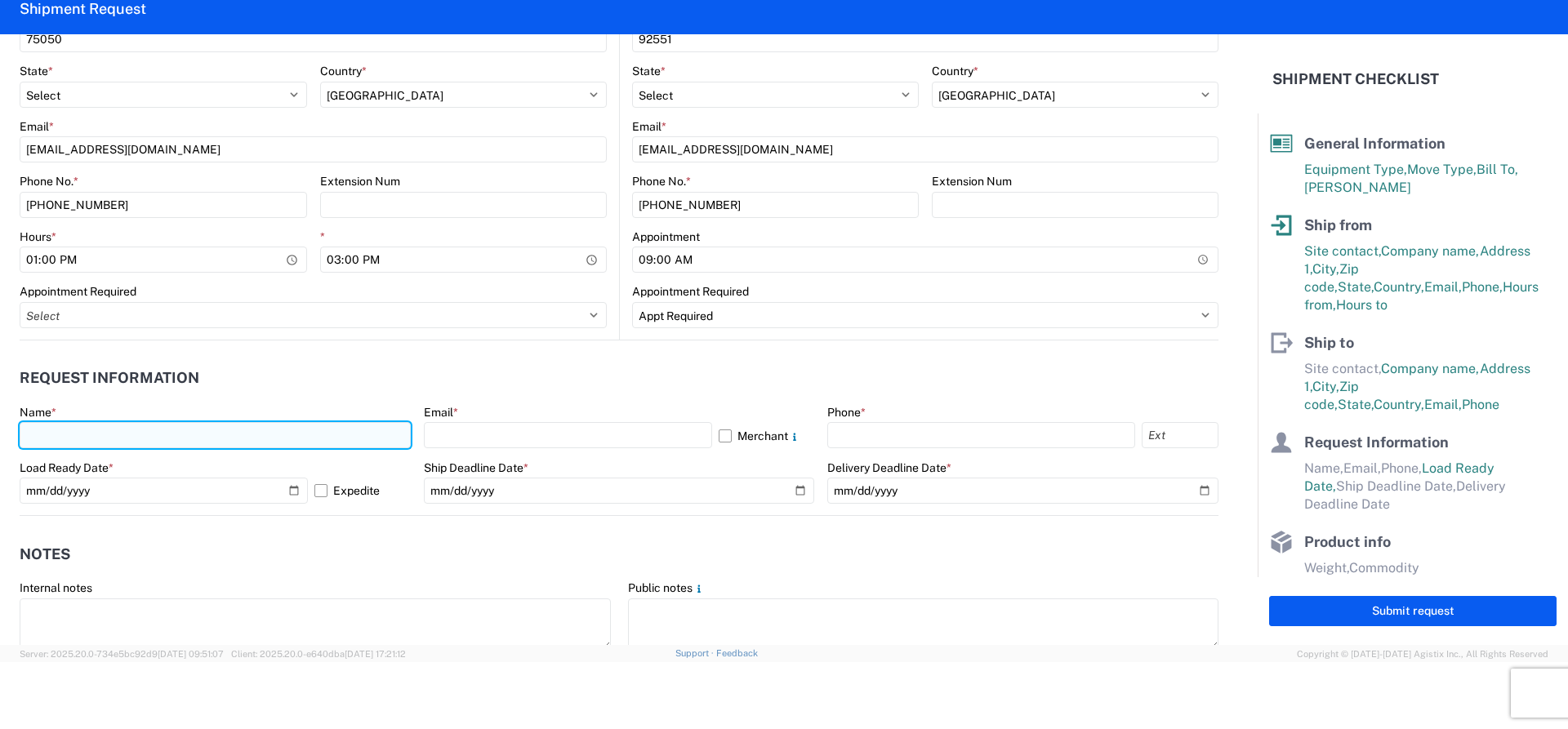
click at [135, 434] on input "text" at bounding box center [215, 434] width 392 height 27
type input "[PERSON_NAME]"
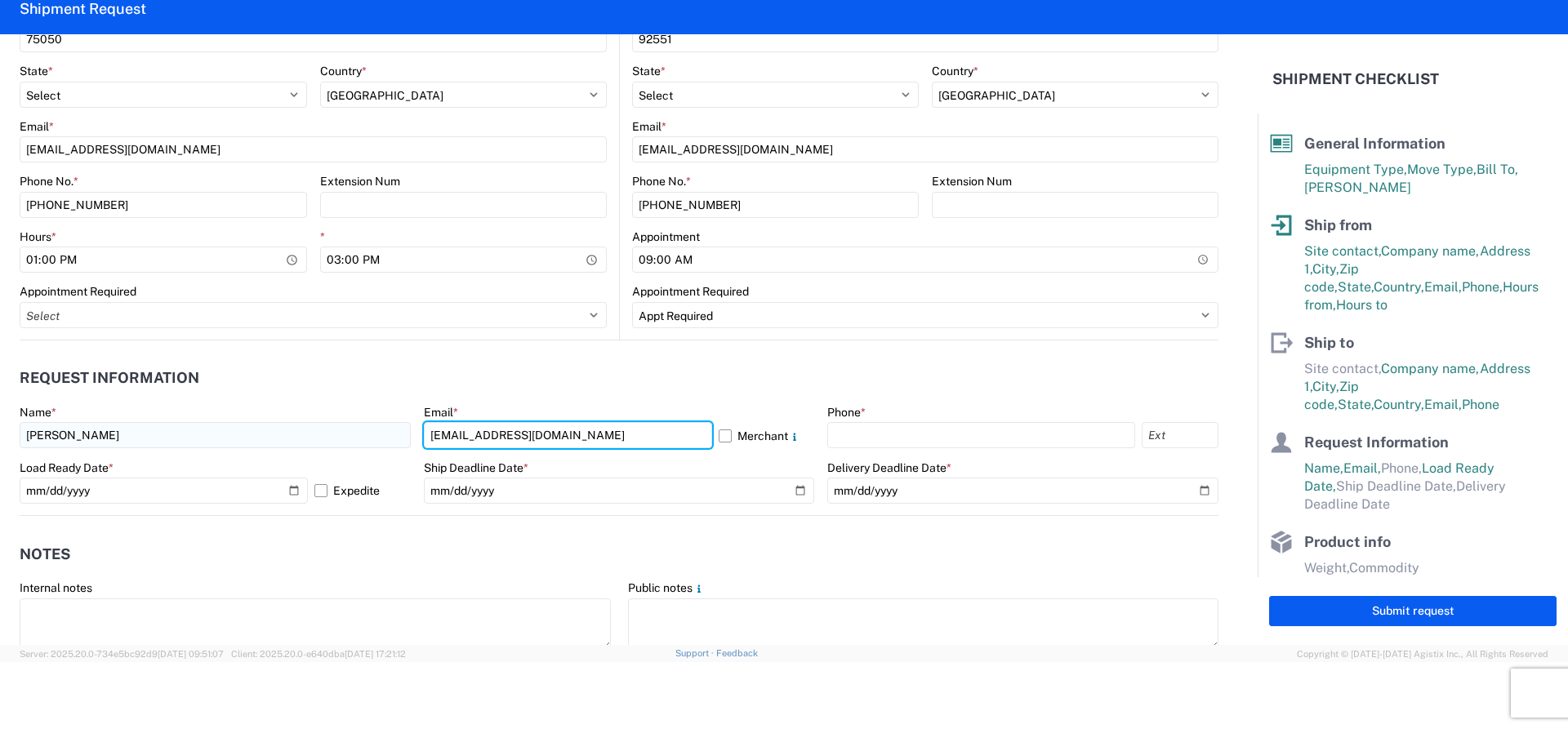
type input "[EMAIL_ADDRESS][DOMAIN_NAME]"
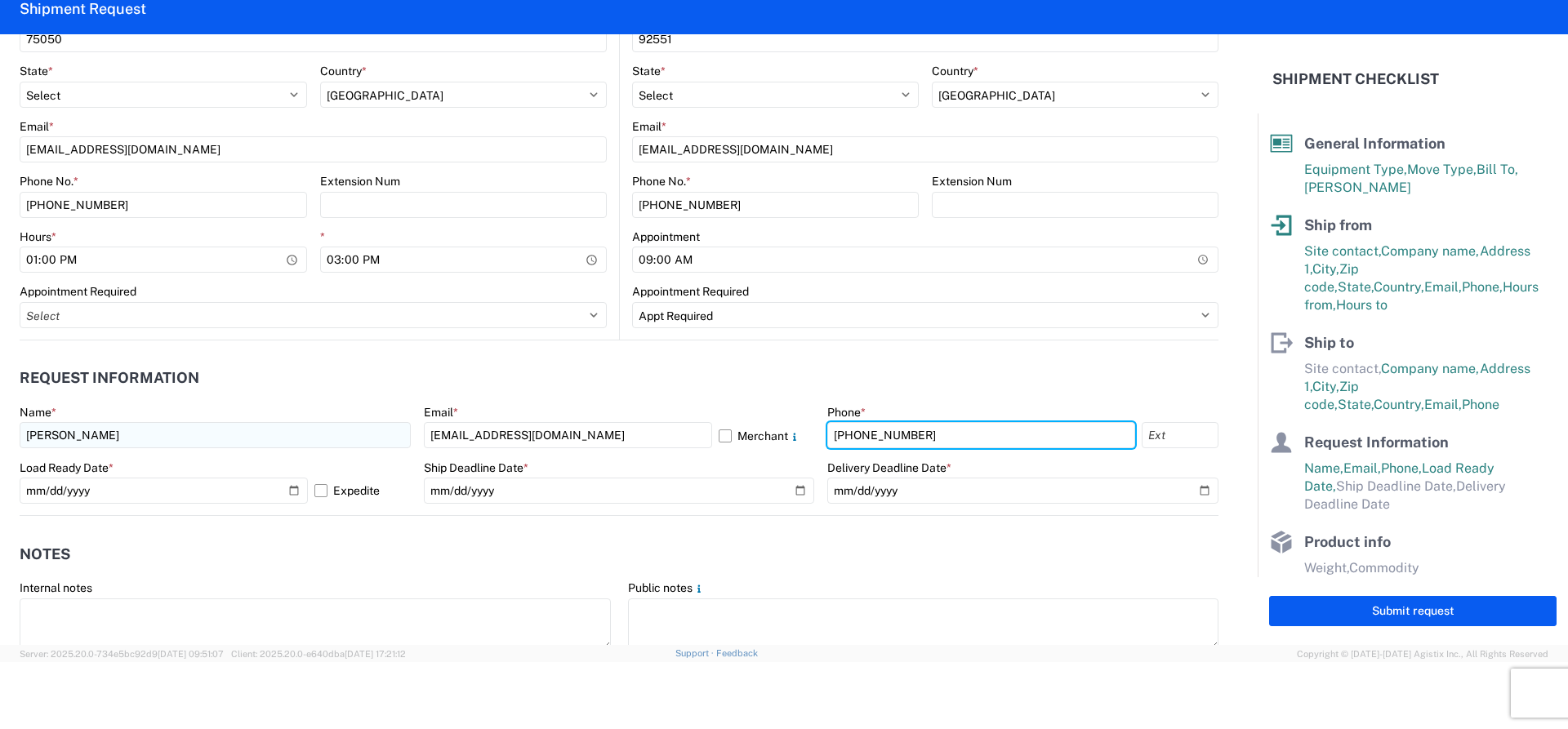
type input "[PHONE_NUMBER]"
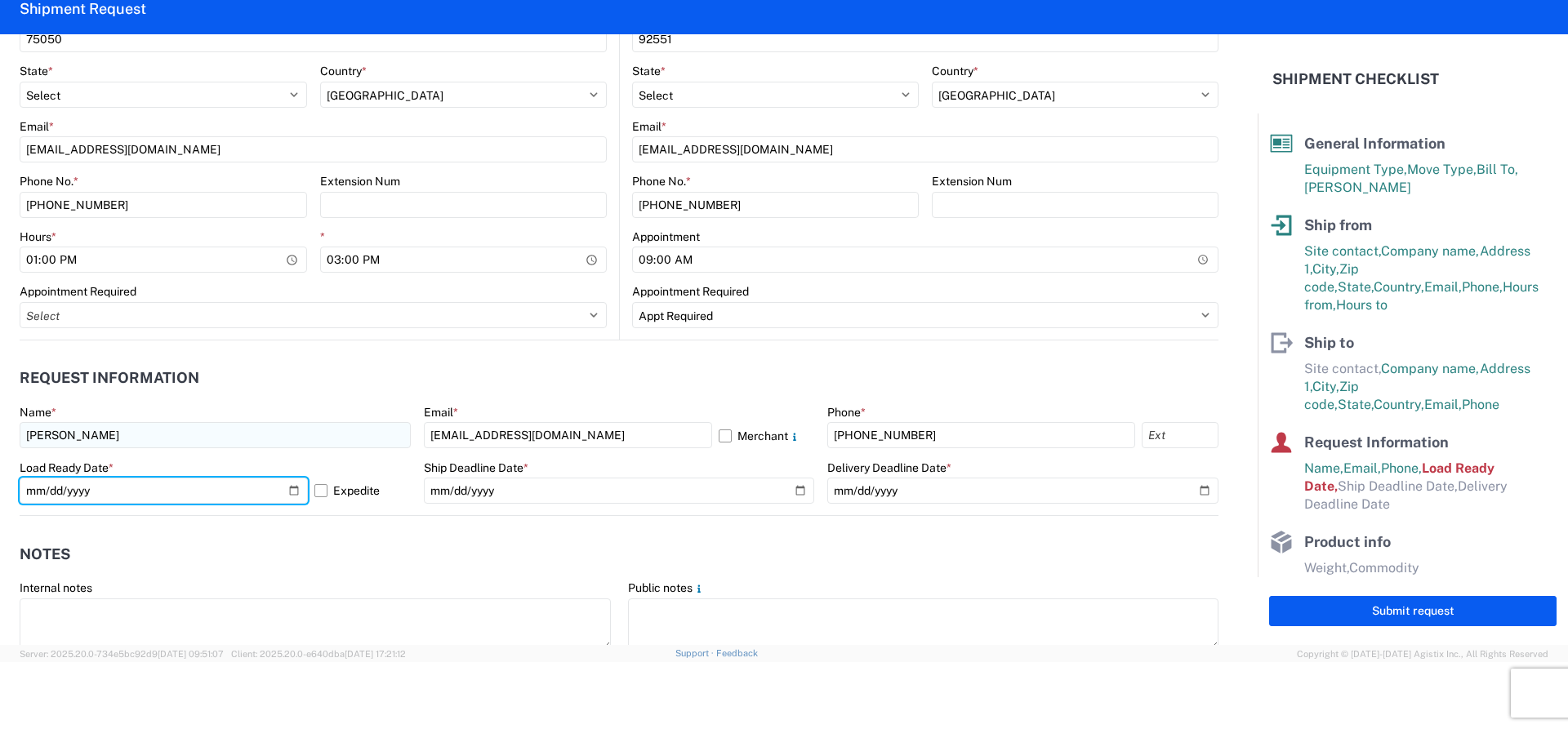
type input "[DATE]"
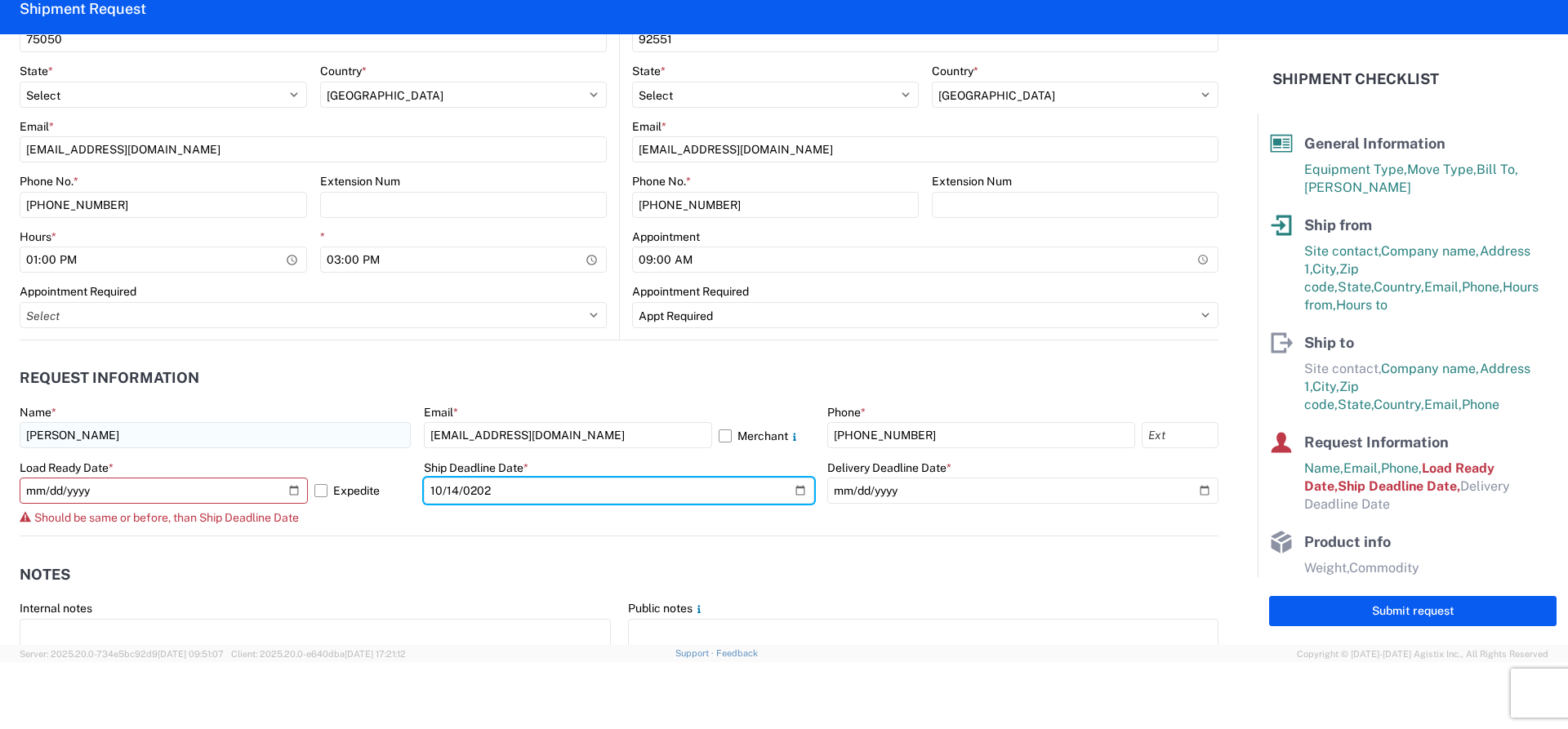
type input "[DATE]"
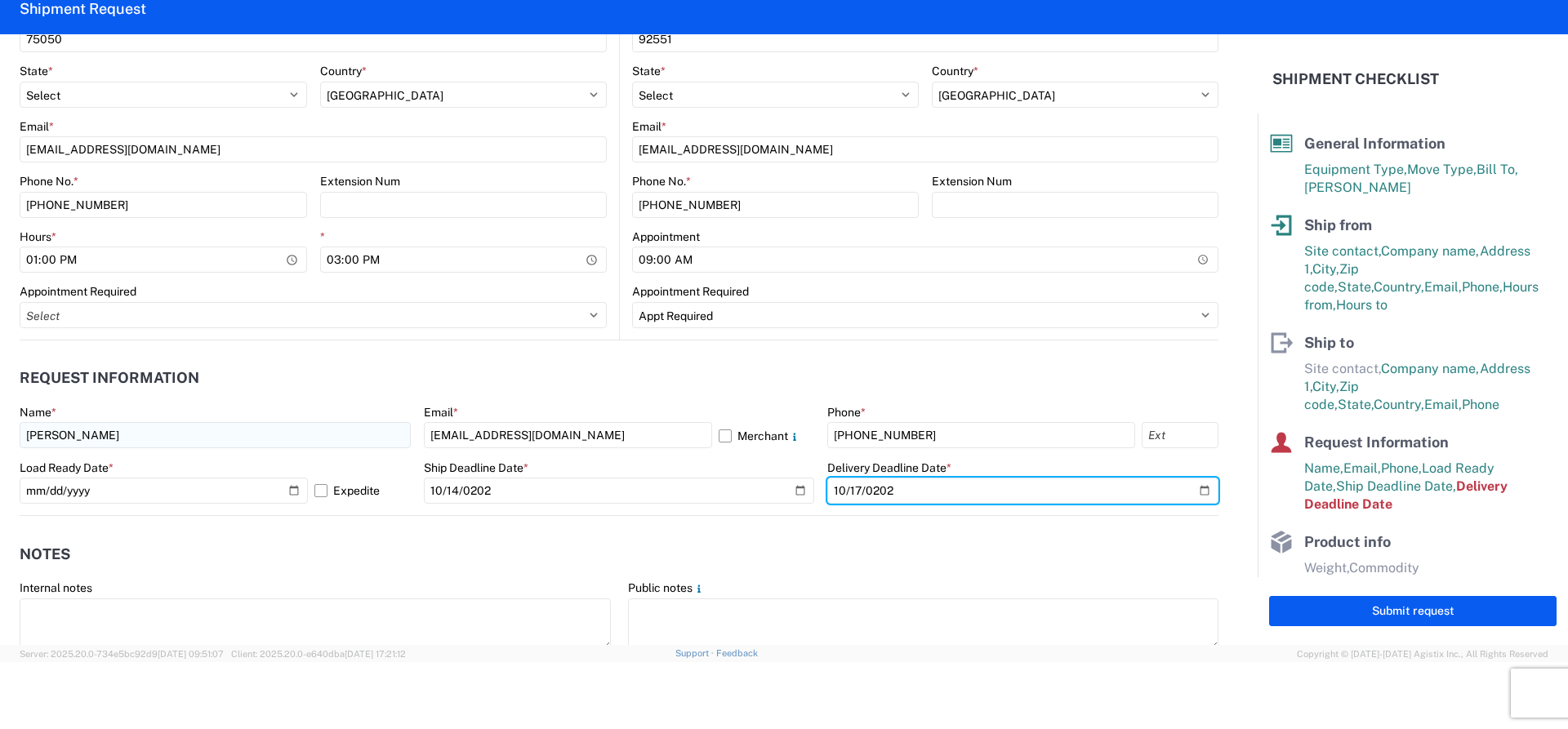
type input "[DATE]"
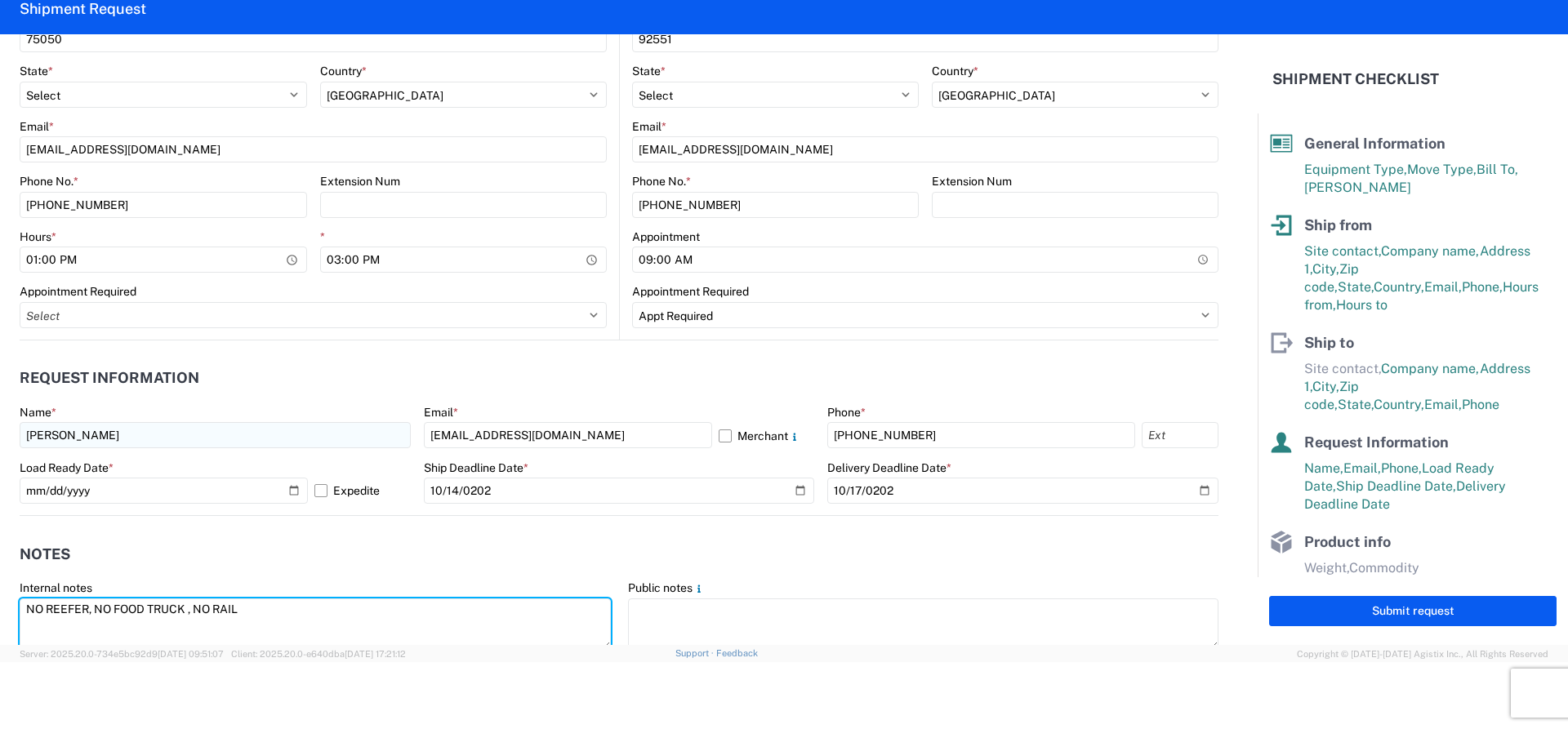
type textarea "NO REEFER, NO FOOD TRUCK , NO RAIL"
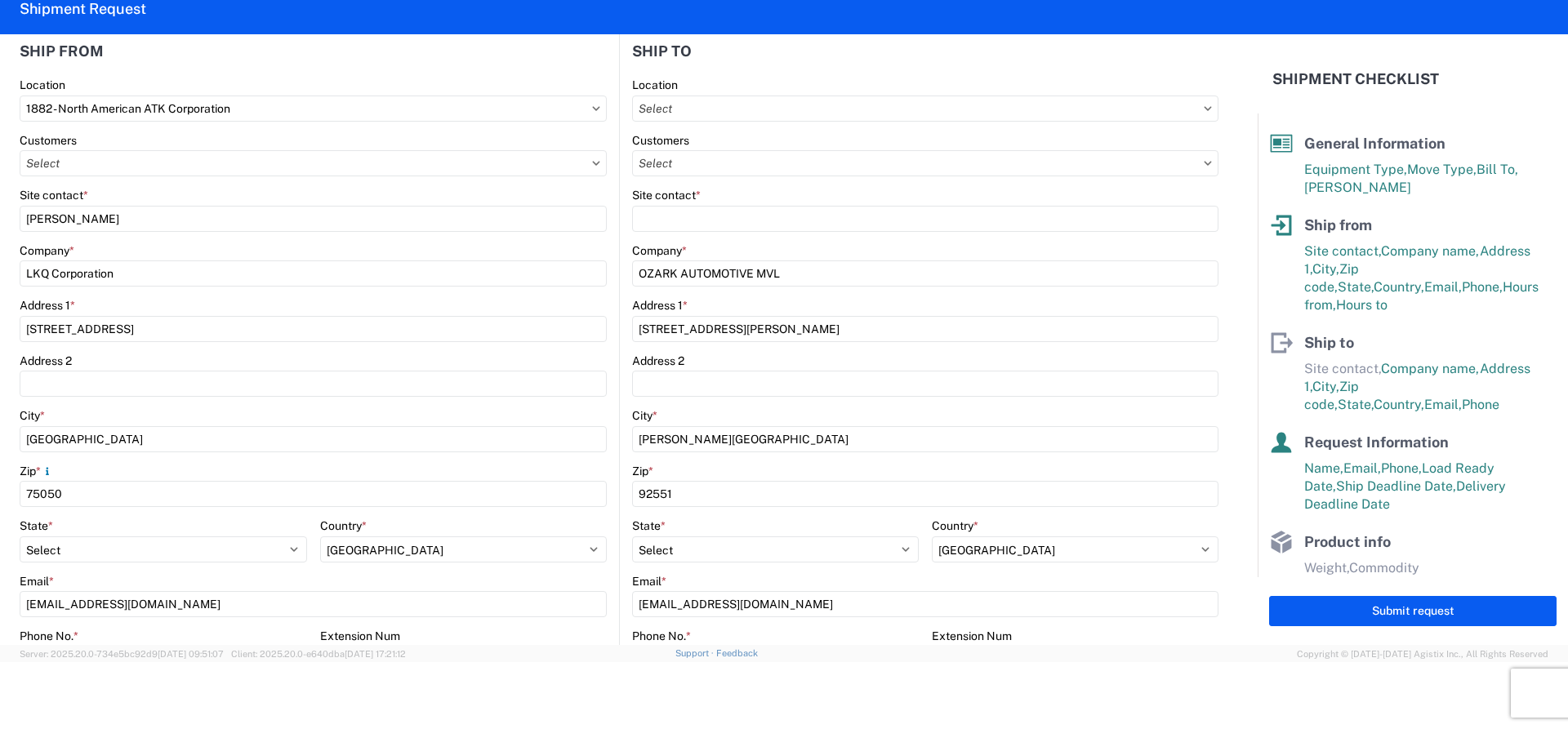
scroll to position [162, 0]
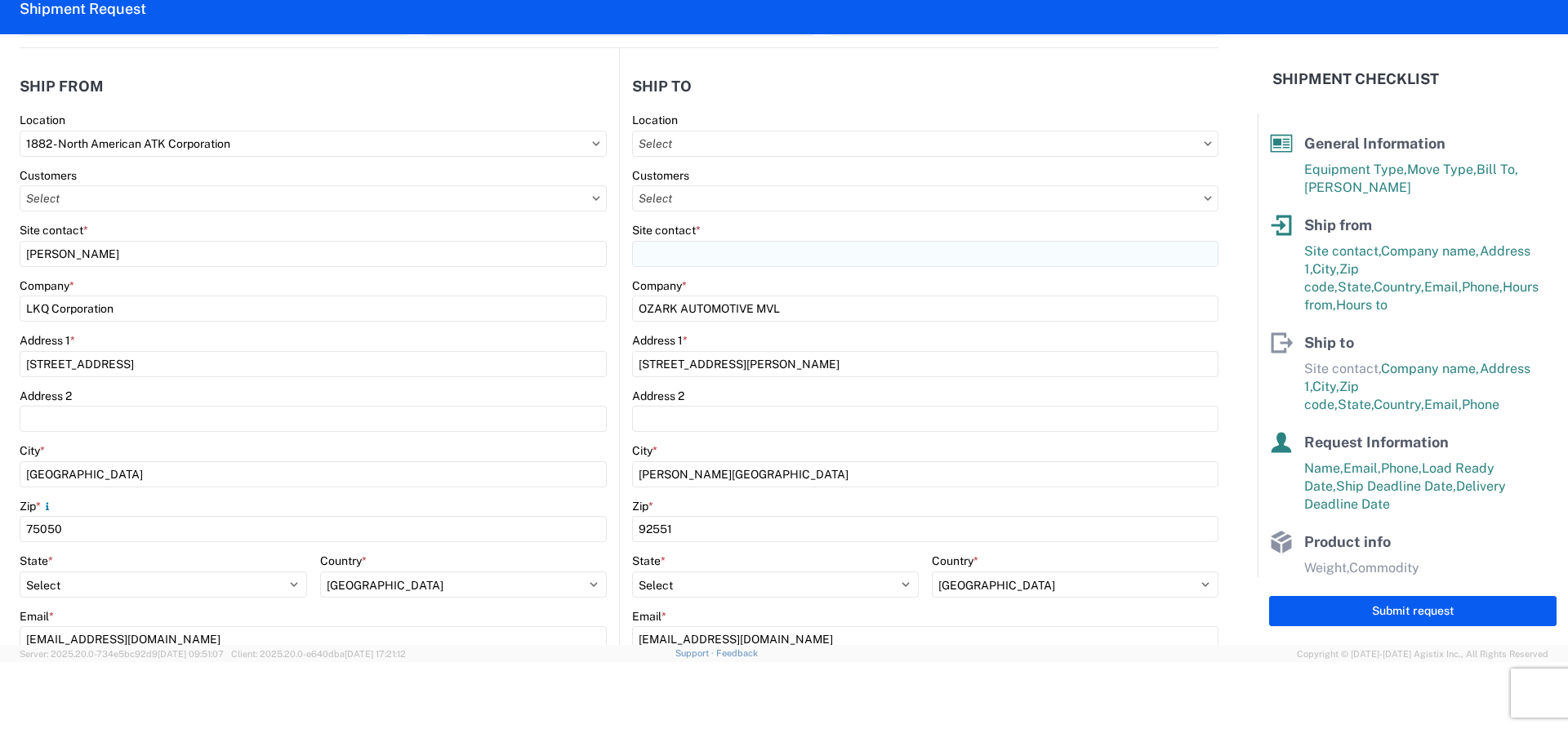
type textarea "APPT REQUIRED [DATE] @ 0900 CONFIRMATION # 27286"
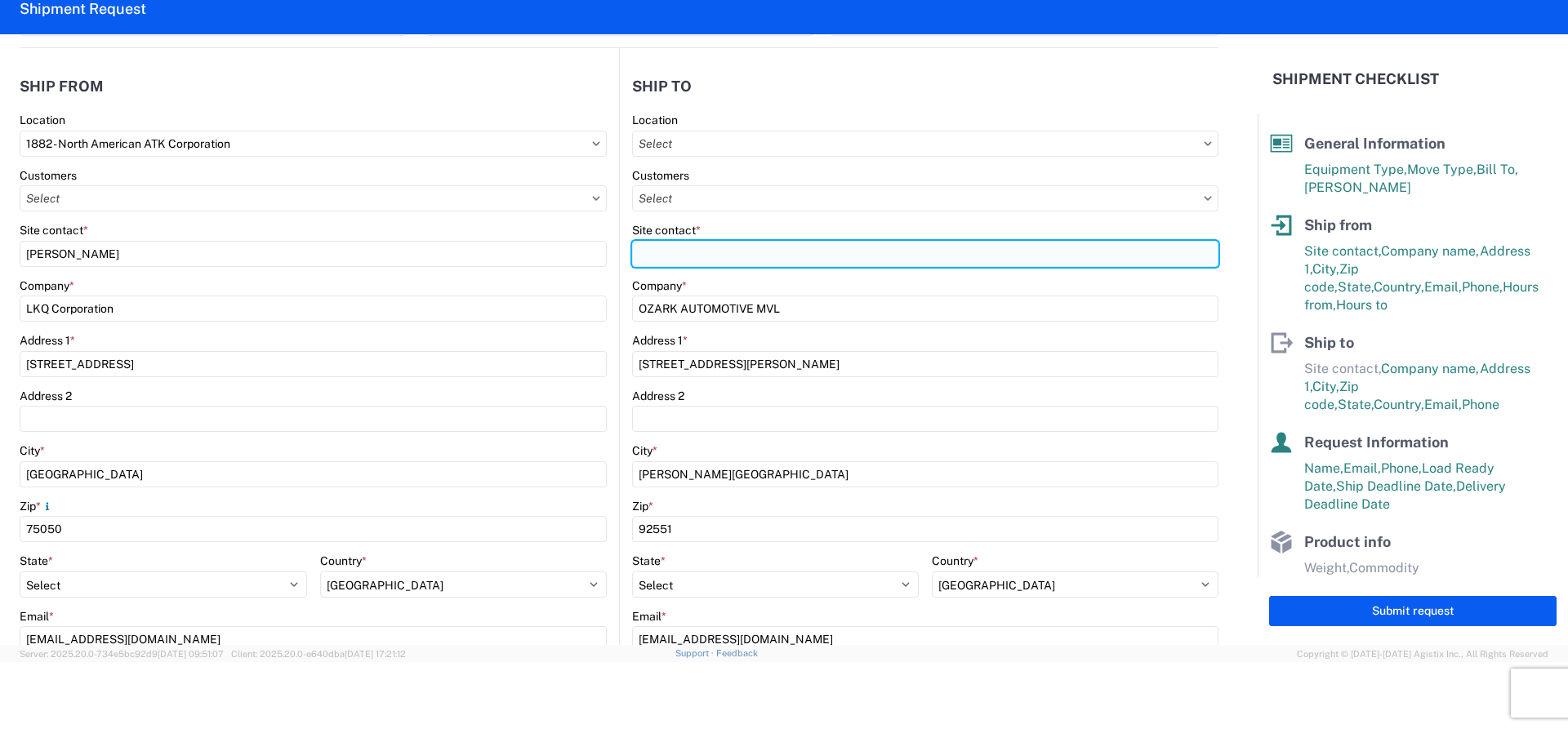
click at [695, 263] on input "Site contact *" at bounding box center [925, 253] width 586 height 27
type input "[PERSON_NAME]"
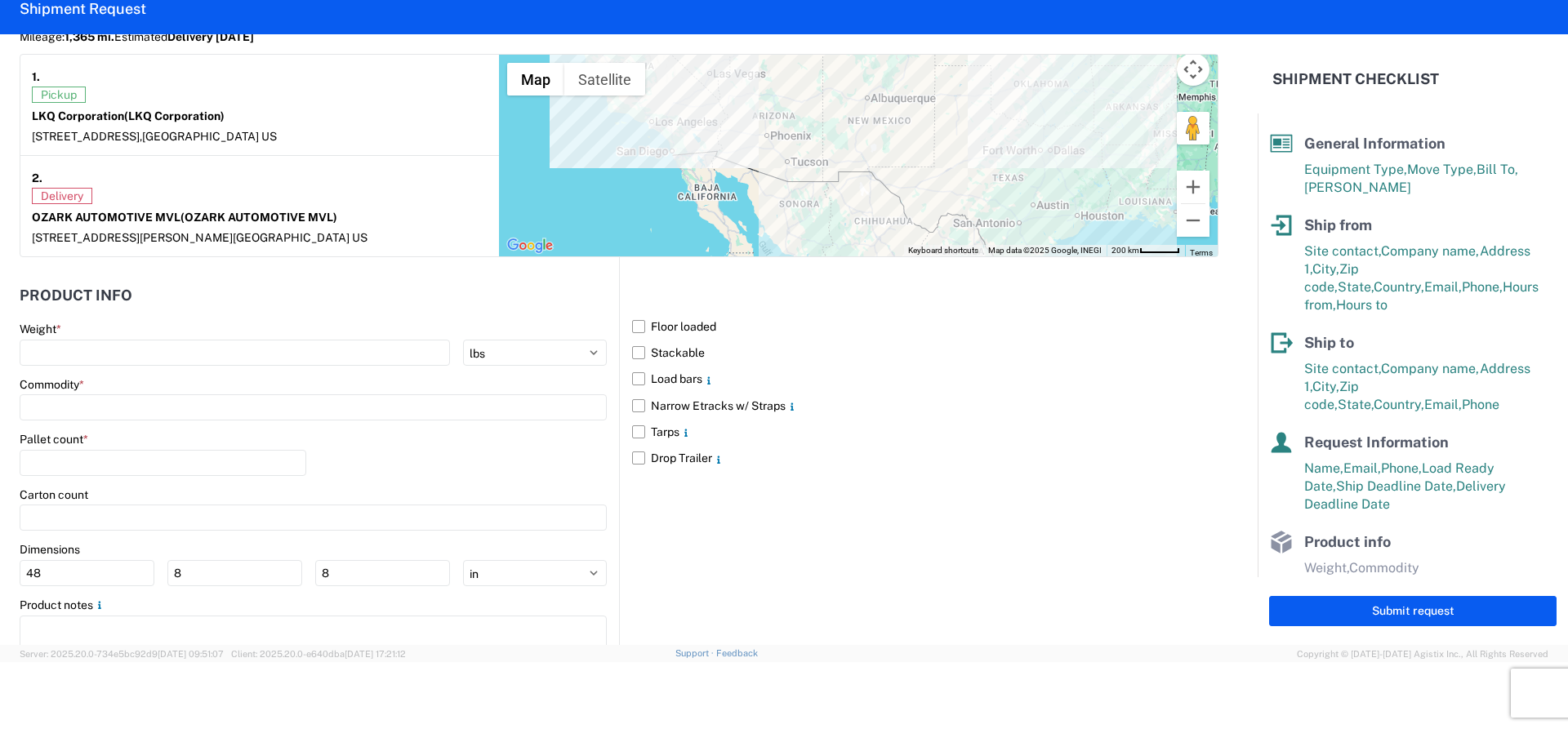
scroll to position [1387, 0]
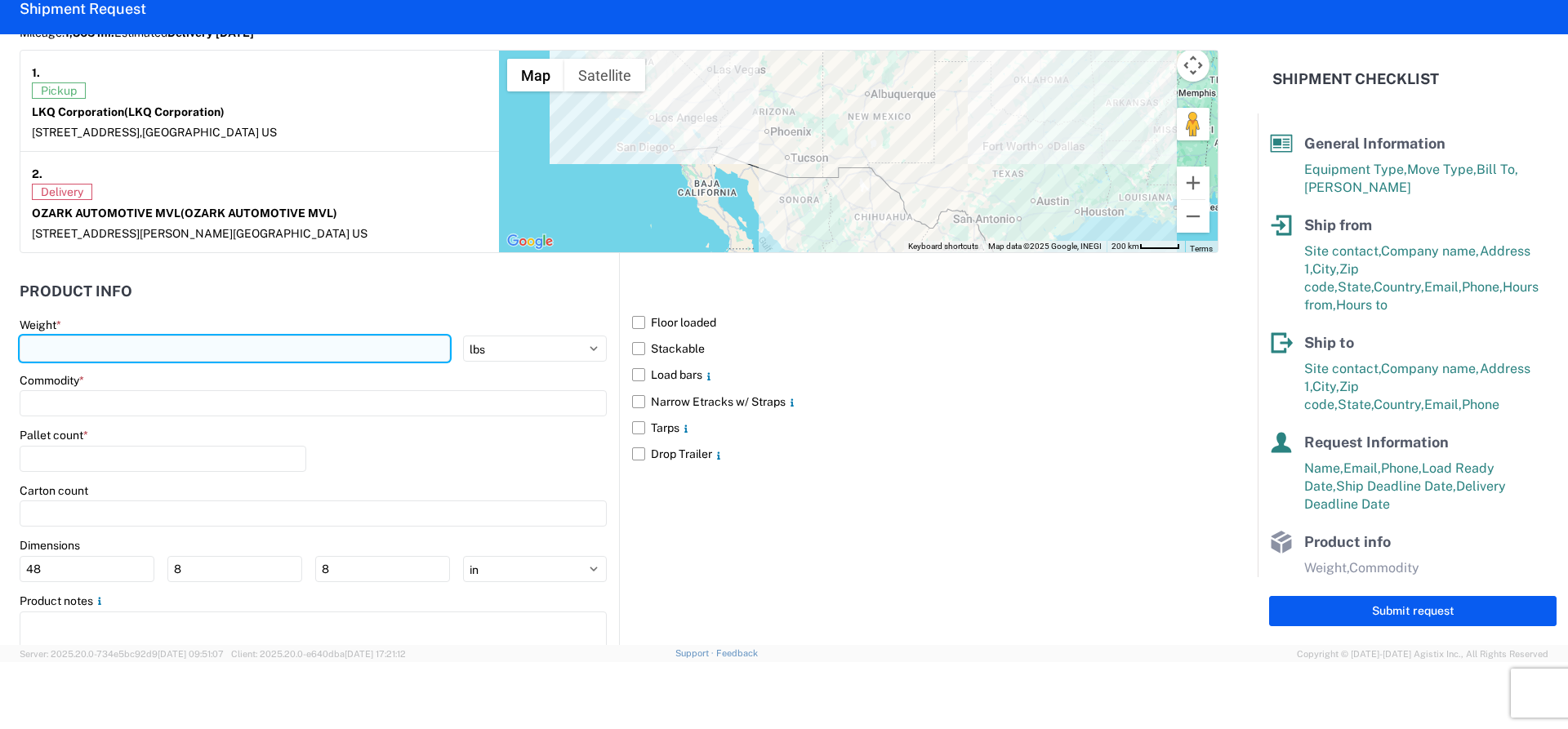
click at [81, 359] on input "number" at bounding box center [234, 348] width 430 height 27
type input "35000"
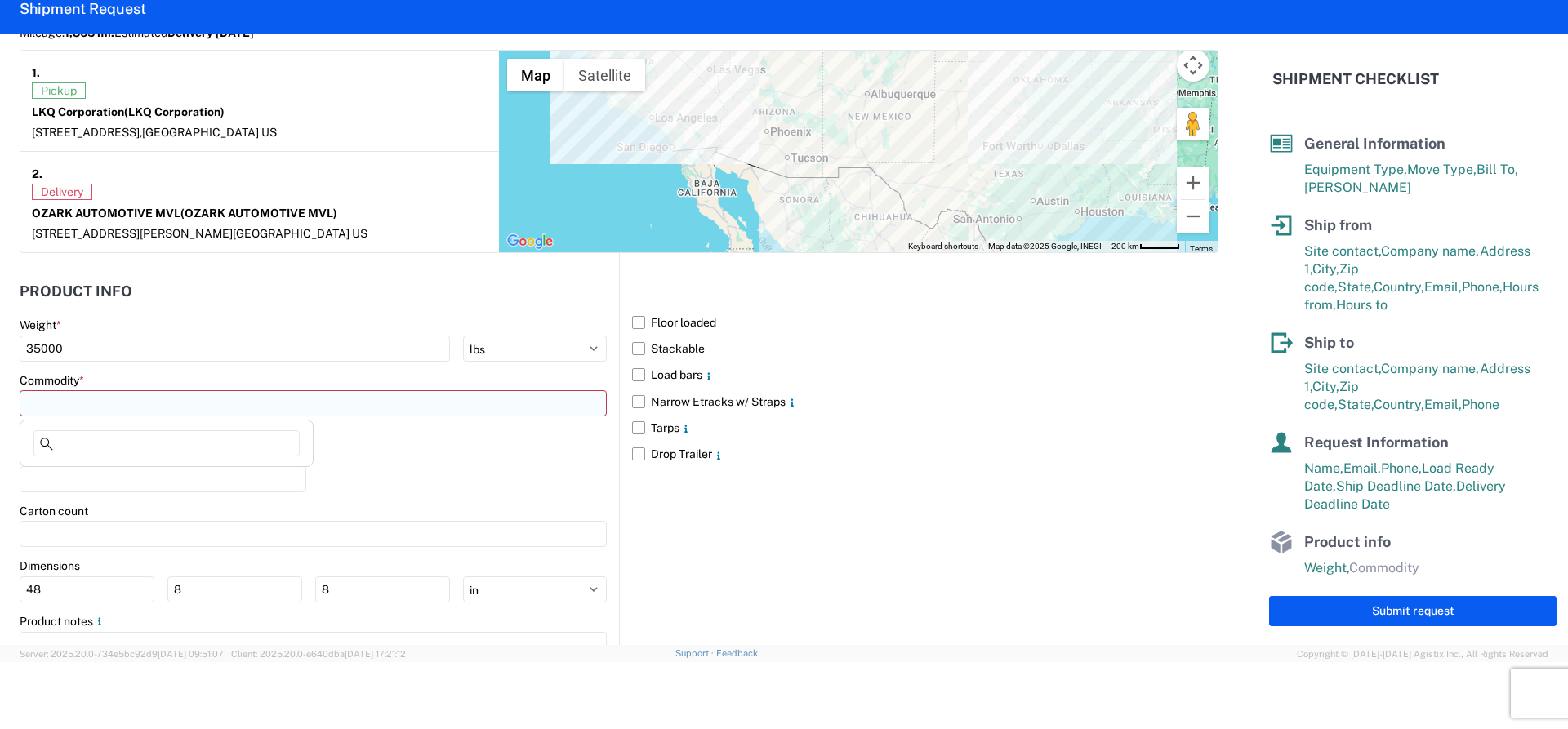
click at [79, 409] on input at bounding box center [313, 403] width 587 height 27
click at [73, 409] on input at bounding box center [313, 403] width 587 height 27
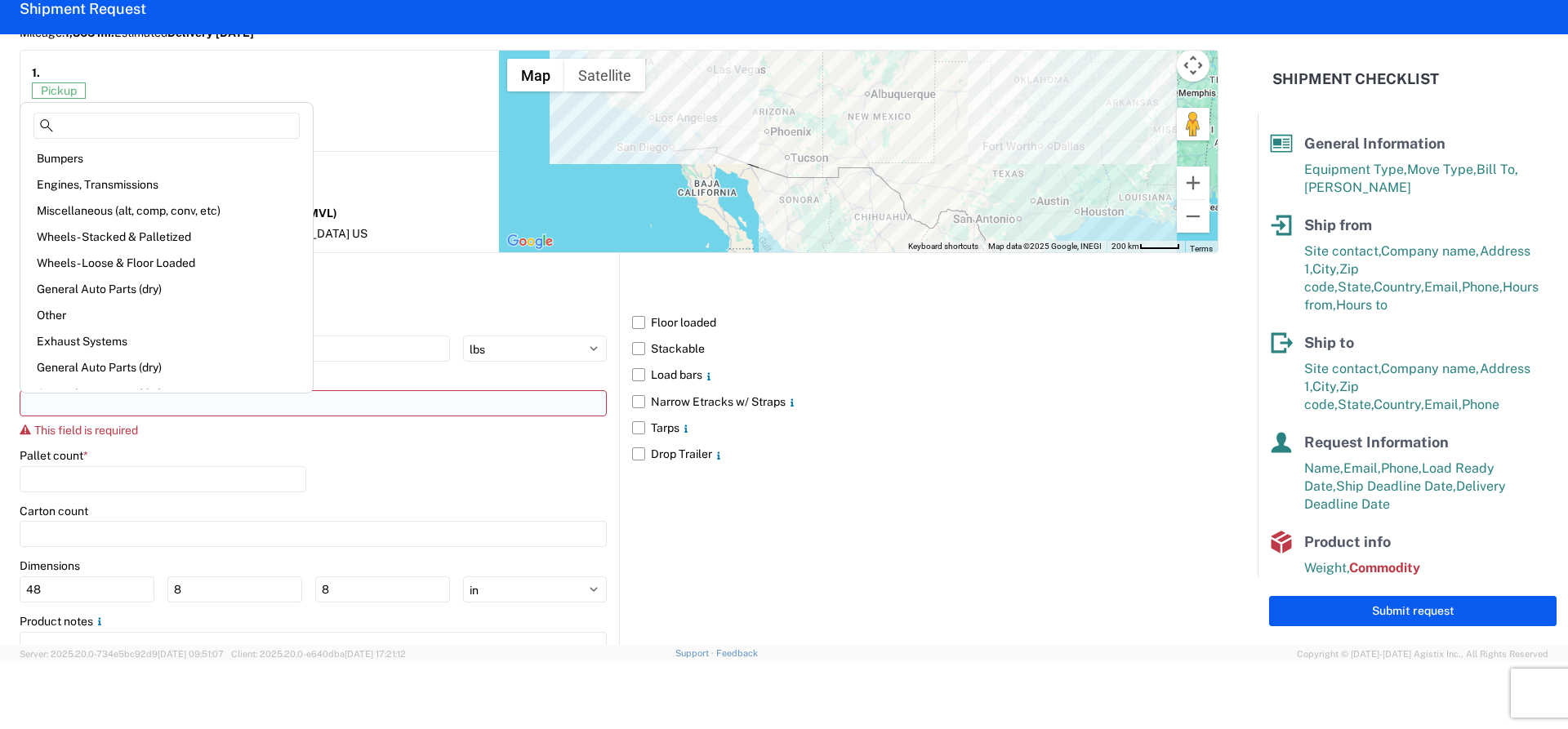
click at [62, 412] on input at bounding box center [313, 403] width 587 height 27
click at [128, 179] on div "Engines, Transmissions" at bounding box center [166, 184] width 285 height 27
type input "Engines, Transmissions"
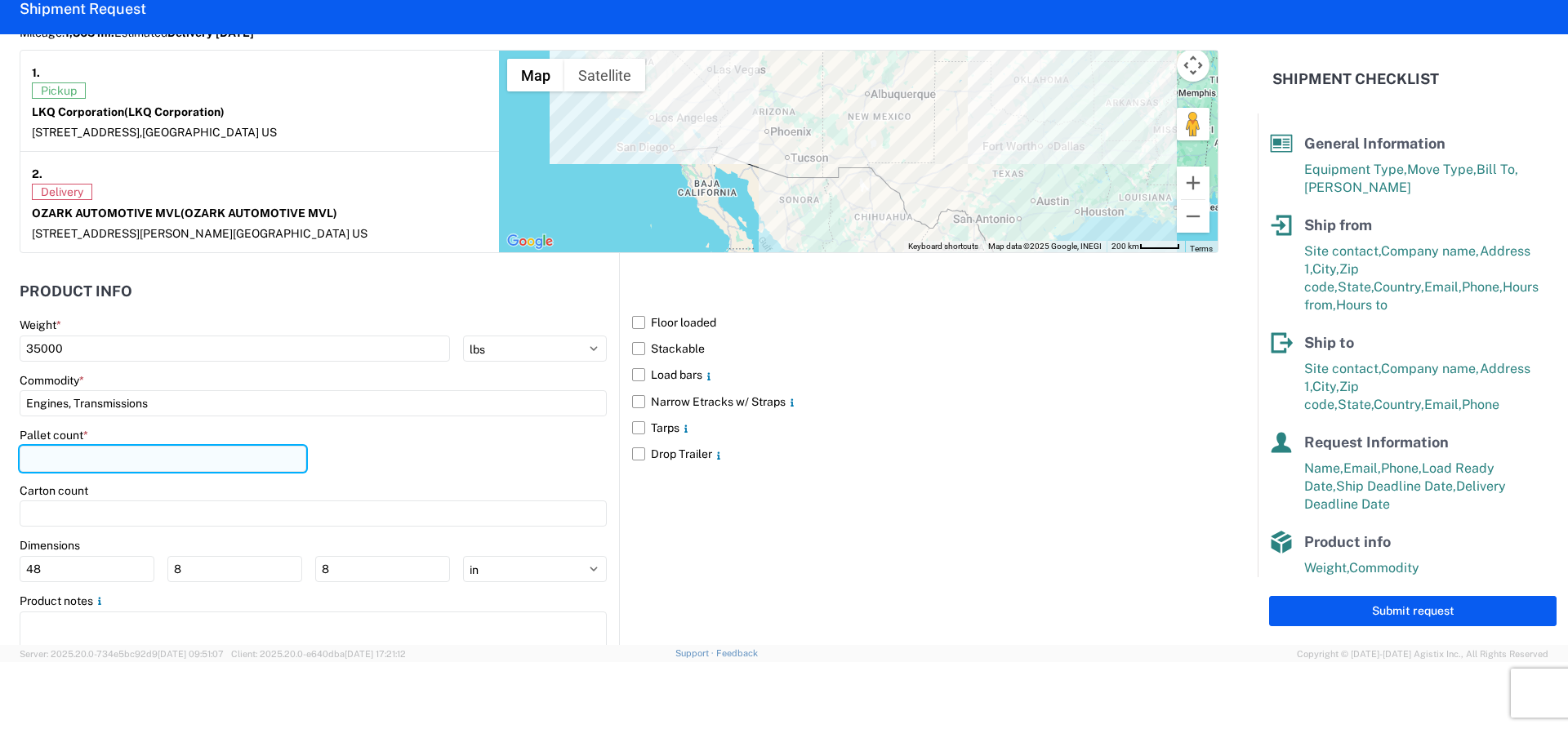
click at [104, 460] on input "number" at bounding box center [162, 458] width 286 height 27
type input "62"
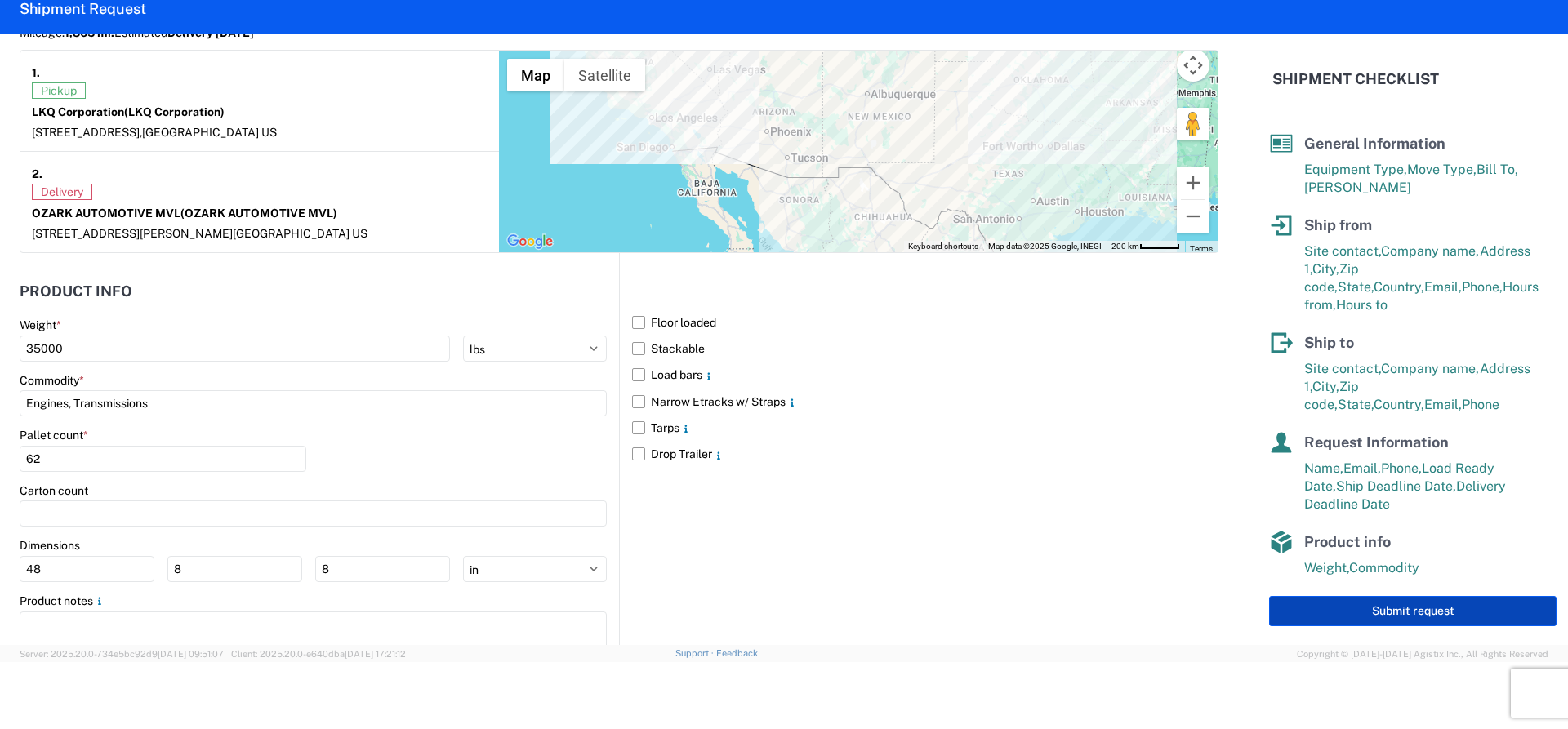
click at [1395, 611] on button "Submit request" at bounding box center [1412, 611] width 287 height 30
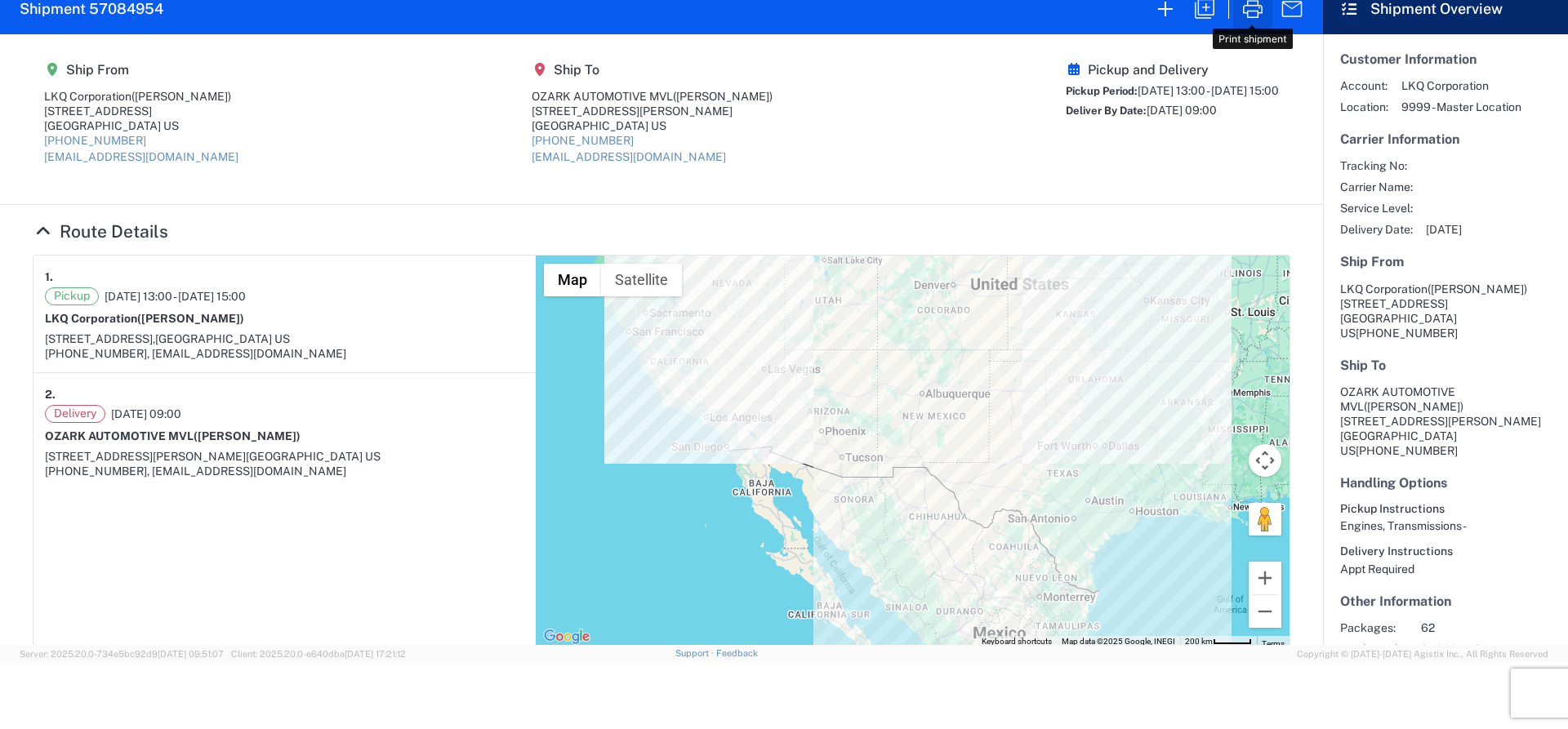
click at [1252, 14] on icon "button" at bounding box center [1252, 9] width 27 height 27
